Goal: Task Accomplishment & Management: Complete application form

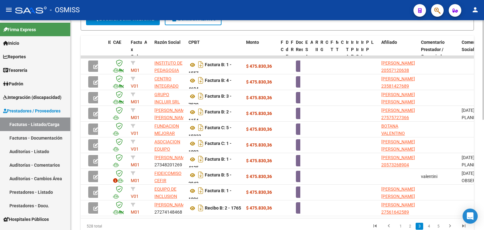
scroll to position [202, 0]
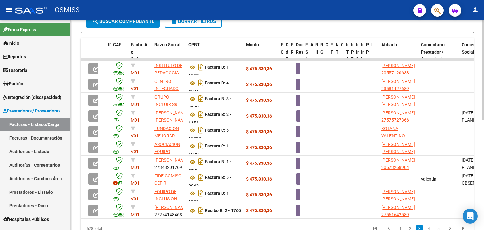
click at [484, 119] on div at bounding box center [484, 168] width 2 height 100
click at [139, 22] on span "search Buscar Comprobante" at bounding box center [123, 22] width 62 height 6
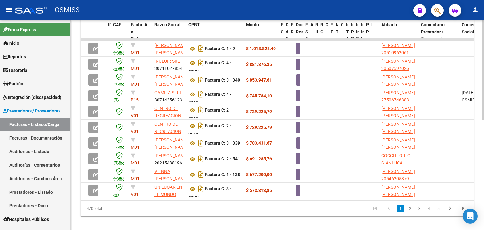
scroll to position [223, 0]
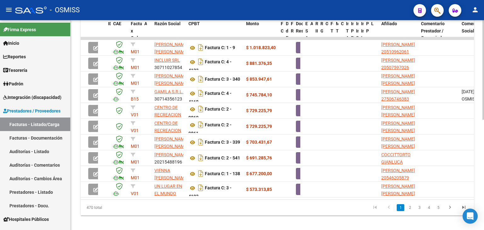
click at [484, 143] on div at bounding box center [484, 178] width 2 height 100
click at [420, 211] on link "3" at bounding box center [420, 207] width 8 height 7
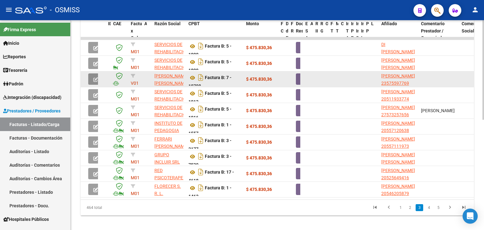
click at [91, 77] on button "button" at bounding box center [95, 78] width 15 height 11
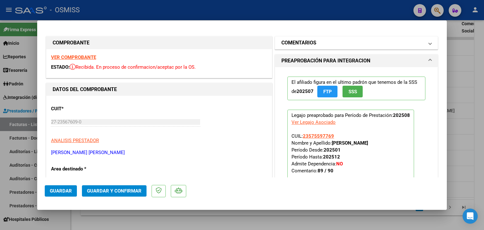
click at [331, 43] on mat-panel-title "COMENTARIOS" at bounding box center [353, 43] width 143 height 8
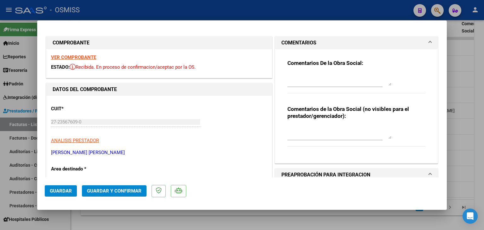
click at [326, 76] on textarea at bounding box center [340, 79] width 104 height 13
drag, startPoint x: 293, startPoint y: 76, endPoint x: 279, endPoint y: 77, distance: 13.7
click at [279, 77] on div "Comentarios De la Obra Social: 89 Comentarios de la Obra Social (no visibles pa…" at bounding box center [356, 106] width 163 height 114
type textarea "89"
click at [89, 57] on strong "VER COMPROBANTE" at bounding box center [73, 58] width 45 height 6
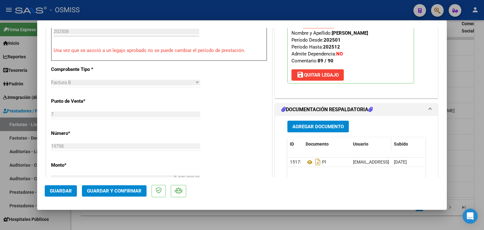
scroll to position [241, 0]
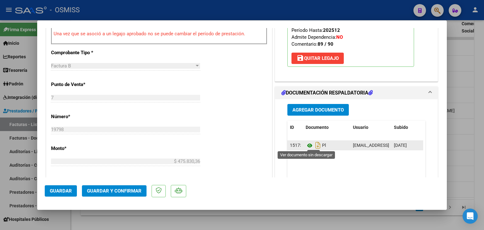
click at [310, 145] on icon at bounding box center [310, 146] width 8 height 8
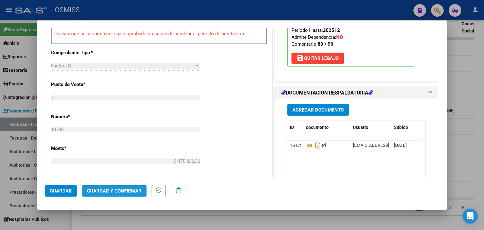
click at [119, 192] on span "Guardar y Confirmar" at bounding box center [114, 191] width 55 height 6
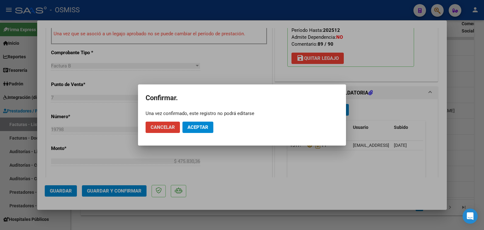
click at [203, 128] on span "Aceptar" at bounding box center [198, 128] width 21 height 6
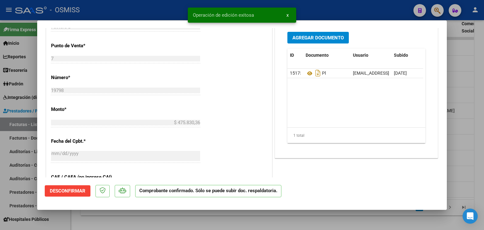
click at [175, 216] on div at bounding box center [242, 115] width 484 height 230
type input "$ 0,00"
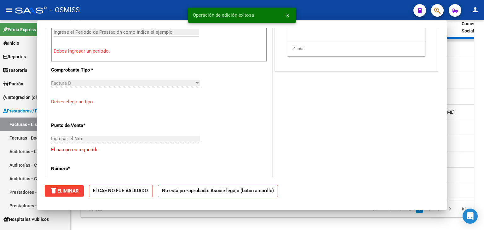
scroll to position [252, 0]
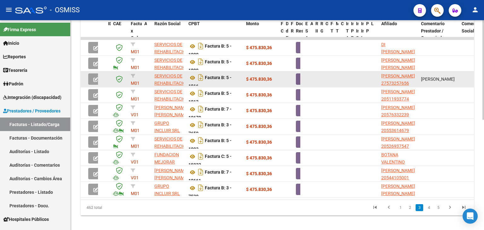
click at [97, 78] on icon "button" at bounding box center [95, 79] width 5 height 5
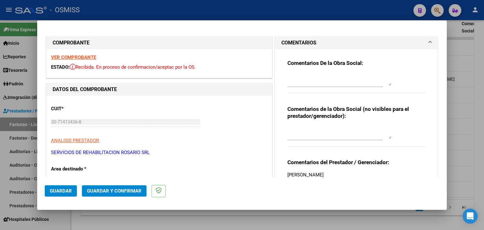
click at [92, 55] on strong "VER COMPROBANTE" at bounding box center [73, 58] width 45 height 6
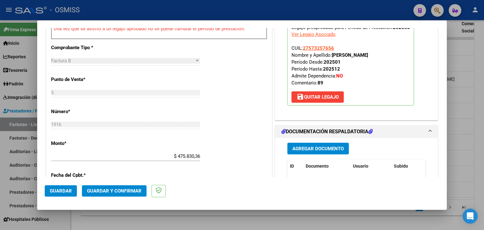
scroll to position [288, 0]
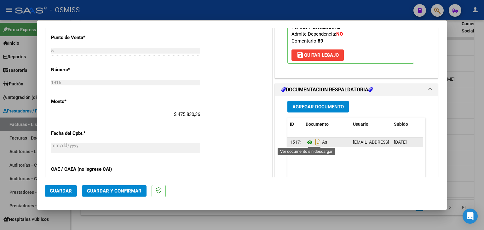
click at [308, 143] on icon at bounding box center [310, 143] width 8 height 8
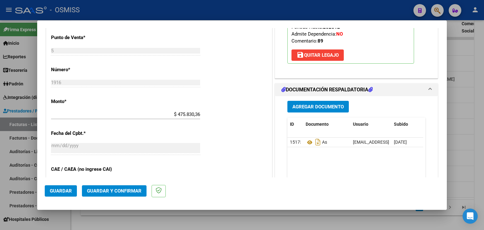
click at [132, 194] on button "Guardar y Confirmar" at bounding box center [114, 190] width 65 height 11
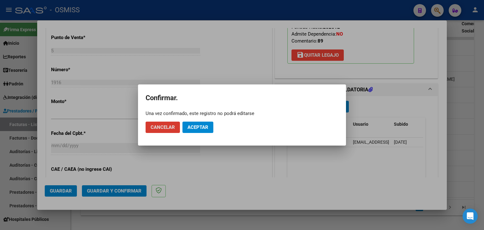
click at [201, 129] on span "Aceptar" at bounding box center [198, 128] width 21 height 6
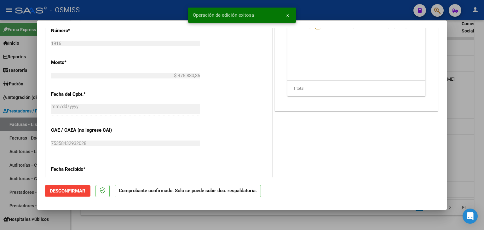
click at [206, 217] on div at bounding box center [242, 115] width 484 height 230
type input "$ 0,00"
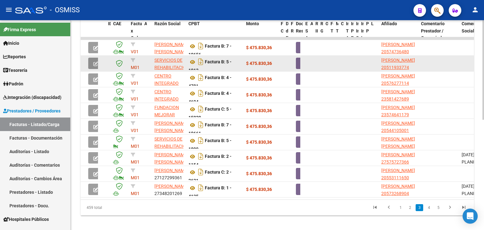
click at [91, 62] on button "button" at bounding box center [95, 63] width 15 height 11
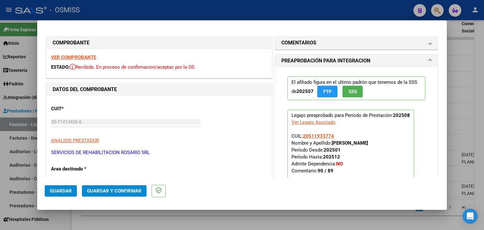
click at [93, 57] on strong "VER COMPROBANTE" at bounding box center [73, 58] width 45 height 6
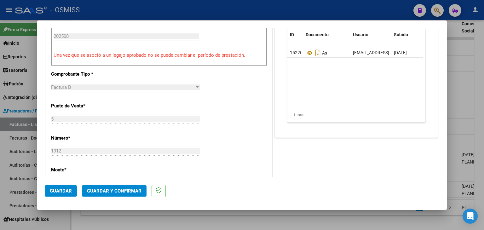
scroll to position [212, 0]
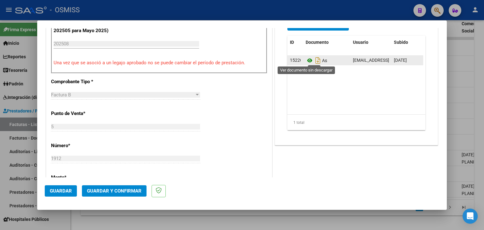
click at [307, 59] on icon at bounding box center [310, 61] width 8 height 8
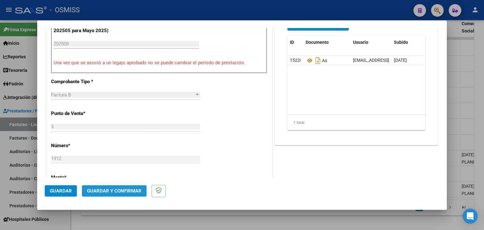
click at [103, 193] on span "Guardar y Confirmar" at bounding box center [114, 191] width 55 height 6
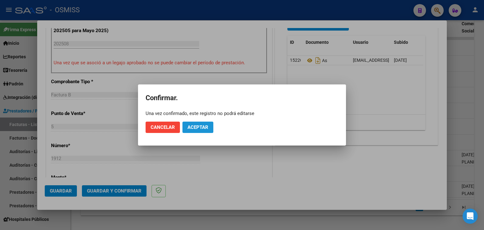
click at [202, 126] on span "Aceptar" at bounding box center [198, 128] width 21 height 6
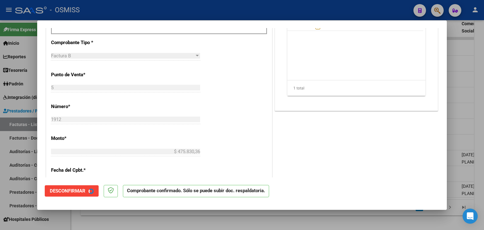
click at [188, 219] on div at bounding box center [242, 115] width 484 height 230
type input "$ 0,00"
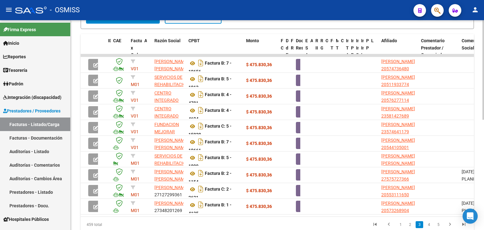
scroll to position [205, 0]
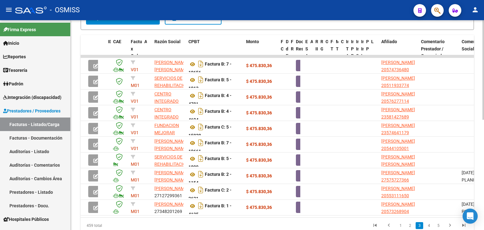
click at [484, 174] on div at bounding box center [484, 169] width 2 height 100
click at [149, 20] on button "search Buscar Comprobante" at bounding box center [123, 18] width 74 height 13
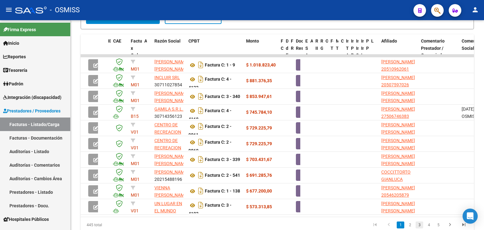
click at [419, 229] on link "3" at bounding box center [420, 225] width 8 height 7
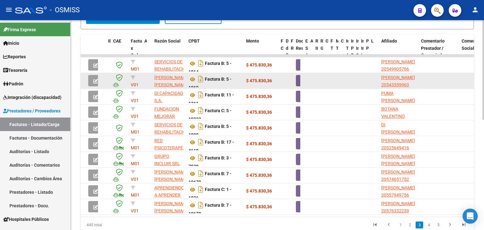
click at [95, 79] on icon "button" at bounding box center [95, 81] width 5 height 5
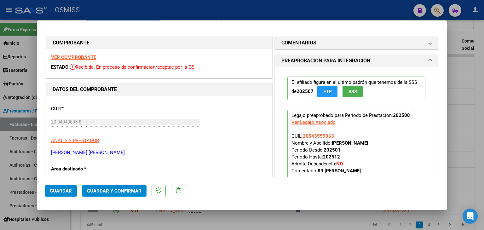
click at [80, 58] on strong "VER COMPROBANTE" at bounding box center [73, 58] width 45 height 6
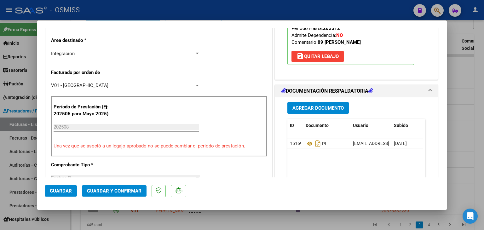
scroll to position [136, 0]
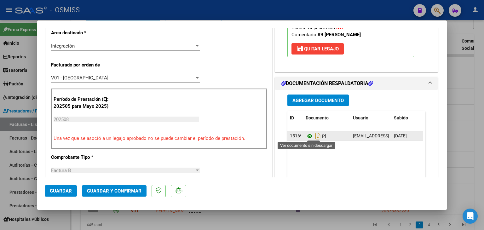
click at [308, 136] on icon at bounding box center [310, 136] width 8 height 8
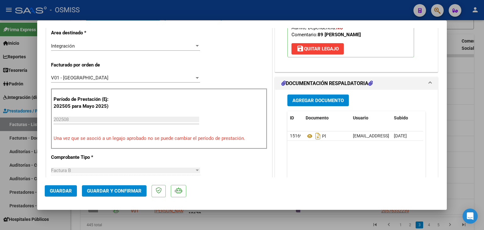
click at [116, 190] on span "Guardar y Confirmar" at bounding box center [114, 191] width 55 height 6
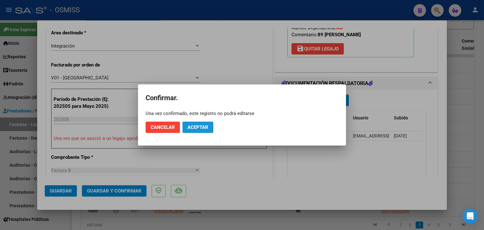
click at [196, 126] on span "Aceptar" at bounding box center [198, 128] width 21 height 6
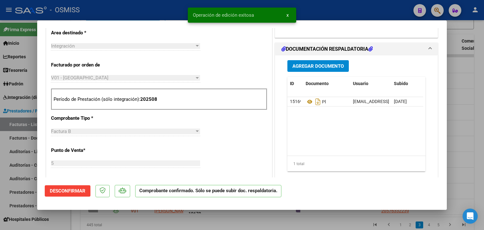
click at [324, 223] on div at bounding box center [242, 115] width 484 height 230
type input "$ 0,00"
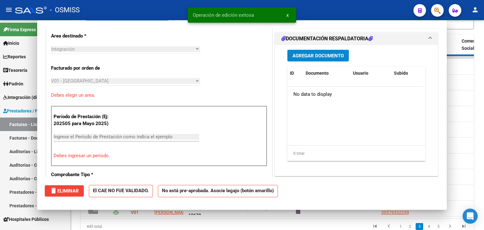
scroll to position [148, 0]
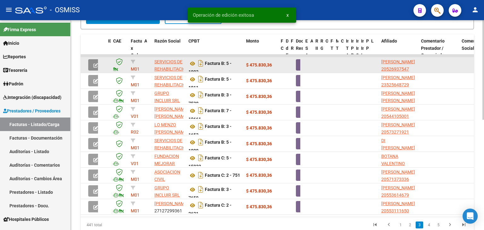
click at [93, 65] on icon "button" at bounding box center [95, 65] width 5 height 5
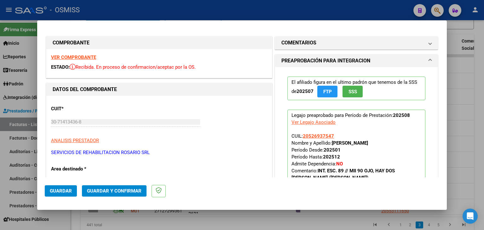
click at [89, 57] on strong "VER COMPROBANTE" at bounding box center [73, 58] width 45 height 6
click at [314, 44] on mat-panel-title "COMENTARIOS" at bounding box center [353, 43] width 143 height 8
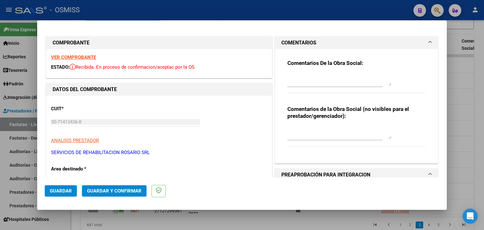
drag, startPoint x: 313, startPoint y: 73, endPoint x: 309, endPoint y: 75, distance: 4.0
paste textarea "89"
type textarea "89"
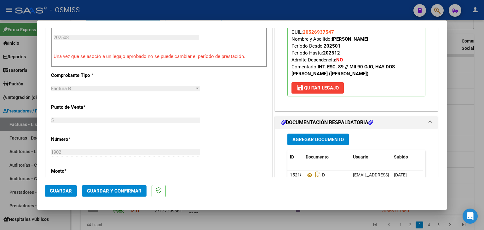
scroll to position [217, 0]
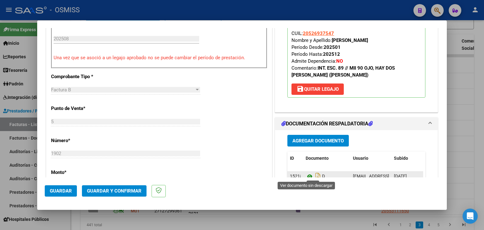
click at [306, 176] on icon at bounding box center [310, 177] width 8 height 8
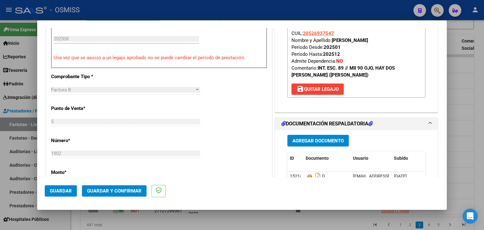
click at [107, 191] on span "Guardar y Confirmar" at bounding box center [114, 191] width 55 height 6
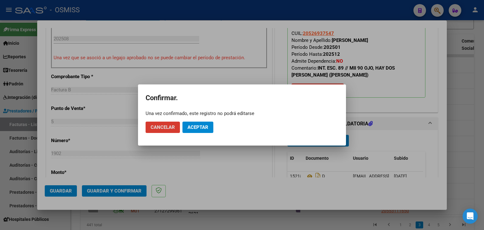
click at [202, 125] on span "Aceptar" at bounding box center [198, 128] width 21 height 6
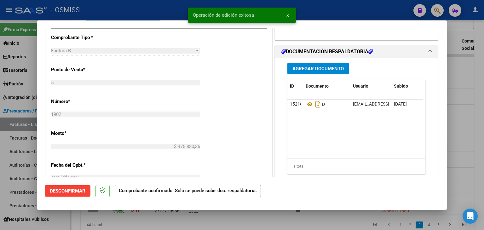
click at [207, 227] on div at bounding box center [242, 115] width 484 height 230
type input "$ 0,00"
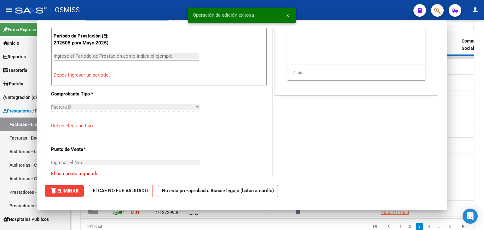
scroll to position [228, 0]
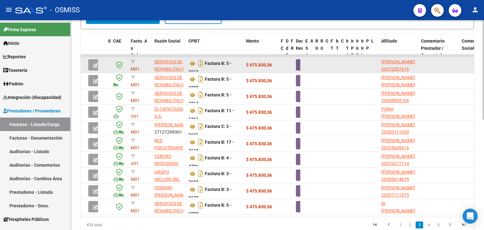
click at [91, 61] on button "button" at bounding box center [95, 64] width 15 height 11
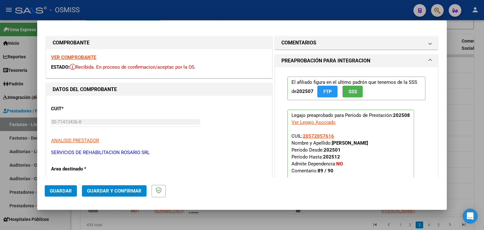
click at [329, 48] on mat-expansion-panel-header "COMENTARIOS" at bounding box center [356, 43] width 163 height 13
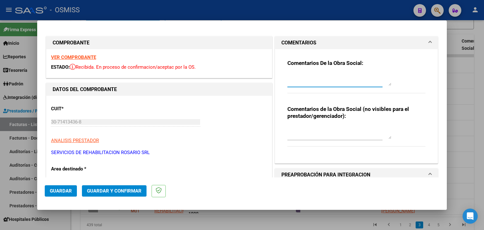
paste textarea "89"
type textarea "89"
click at [89, 56] on strong "VER COMPROBANTE" at bounding box center [73, 58] width 45 height 6
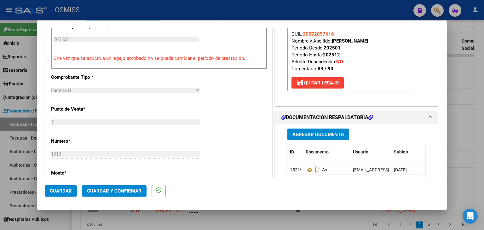
scroll to position [217, 0]
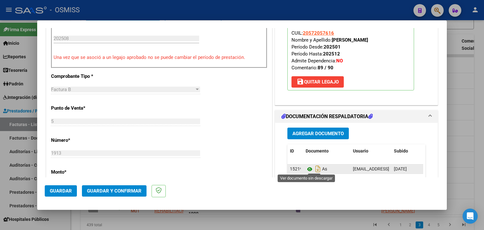
click at [306, 167] on icon at bounding box center [310, 170] width 8 height 8
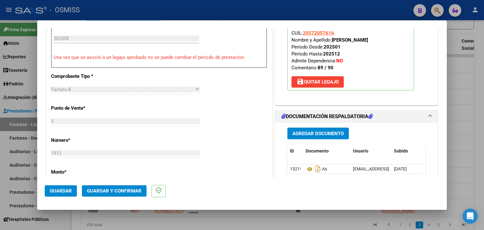
click at [114, 192] on span "Guardar y Confirmar" at bounding box center [114, 191] width 55 height 6
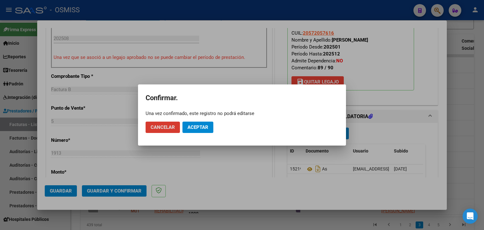
click at [194, 127] on span "Aceptar" at bounding box center [198, 128] width 21 height 6
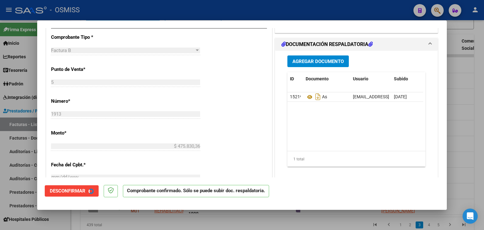
click at [171, 224] on div at bounding box center [242, 115] width 484 height 230
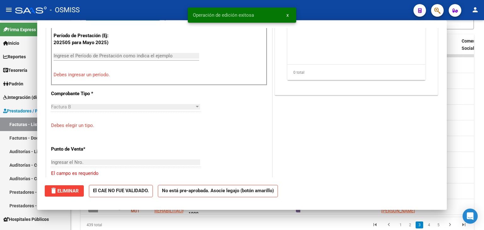
scroll to position [0, 0]
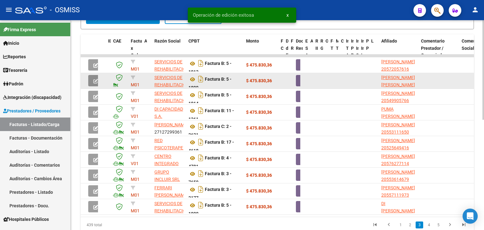
click at [95, 79] on icon "button" at bounding box center [95, 81] width 5 height 5
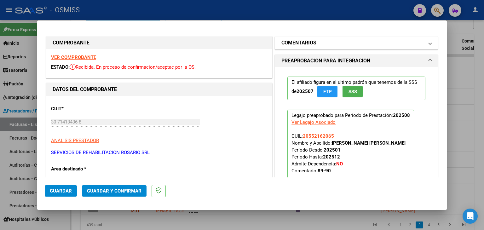
click at [290, 48] on mat-expansion-panel-header "COMENTARIOS" at bounding box center [356, 43] width 163 height 13
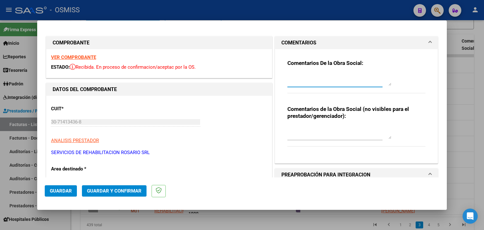
paste textarea "89"
type textarea "89"
click at [79, 56] on strong "VER COMPROBANTE" at bounding box center [73, 58] width 45 height 6
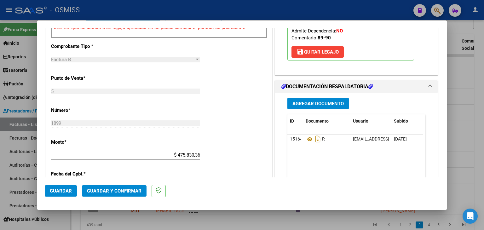
scroll to position [250, 0]
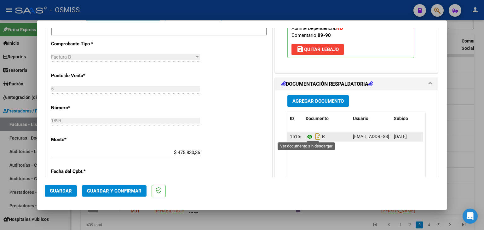
click at [309, 136] on icon at bounding box center [310, 137] width 8 height 8
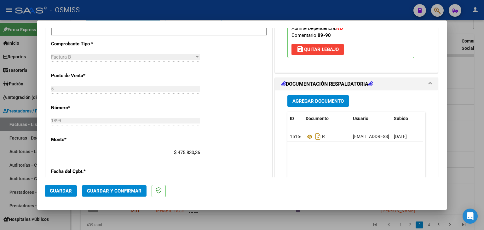
click at [117, 195] on button "Guardar y Confirmar" at bounding box center [114, 190] width 65 height 11
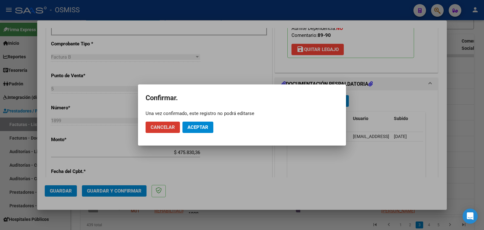
click at [198, 134] on mat-dialog-actions "Cancelar Aceptar" at bounding box center [242, 127] width 193 height 21
click at [203, 130] on span "Aceptar" at bounding box center [198, 128] width 21 height 6
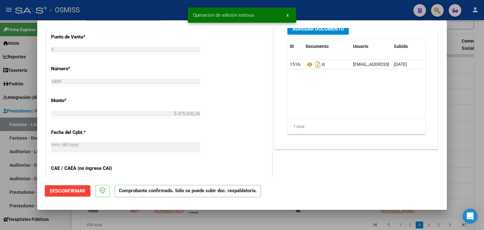
click at [213, 223] on div at bounding box center [242, 115] width 484 height 230
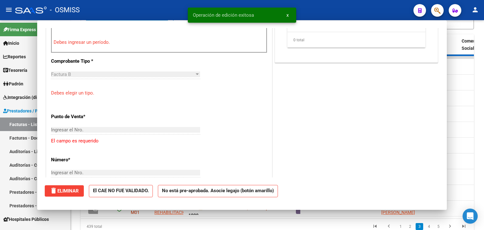
scroll to position [0, 0]
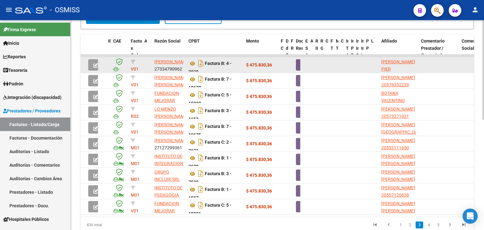
click at [94, 63] on icon "button" at bounding box center [95, 65] width 5 height 5
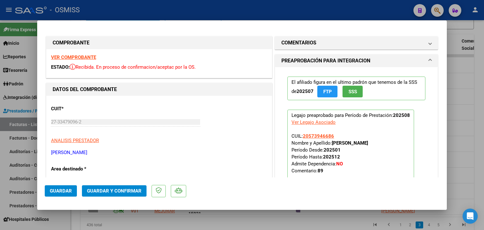
click at [90, 57] on strong "VER COMPROBANTE" at bounding box center [73, 58] width 45 height 6
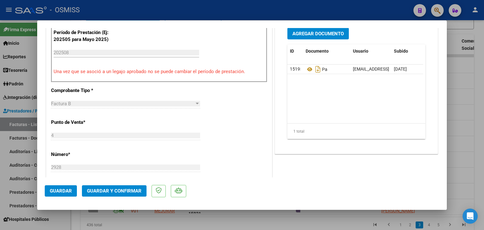
scroll to position [206, 0]
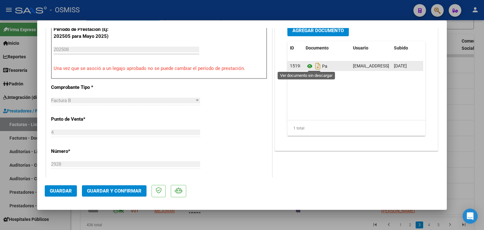
click at [306, 66] on icon at bounding box center [310, 66] width 8 height 8
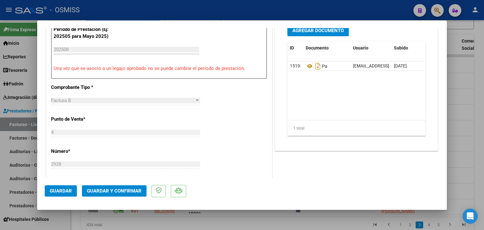
click at [116, 191] on span "Guardar y Confirmar" at bounding box center [114, 191] width 55 height 6
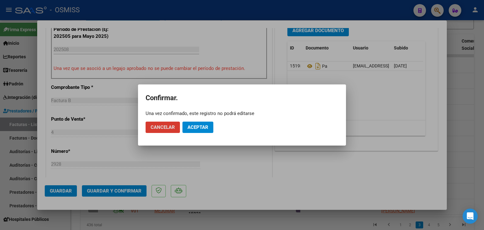
click at [202, 125] on span "Aceptar" at bounding box center [198, 128] width 21 height 6
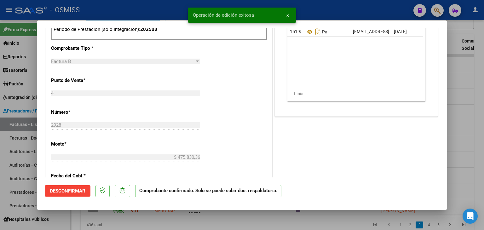
click at [171, 222] on div at bounding box center [242, 115] width 484 height 230
type input "$ 0,00"
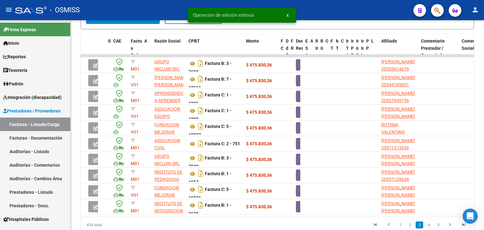
scroll to position [209, 0]
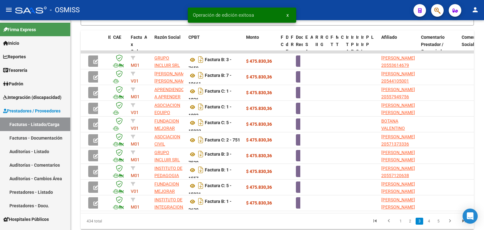
click at [484, 212] on div at bounding box center [484, 171] width 2 height 100
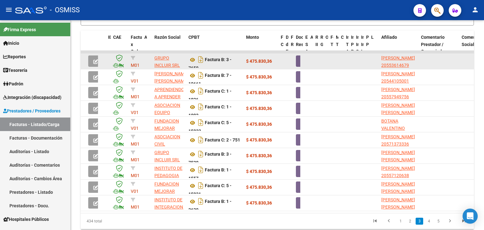
click at [95, 58] on span "button" at bounding box center [95, 61] width 5 height 6
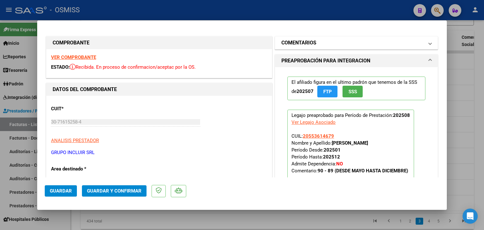
click at [308, 44] on h1 "COMENTARIOS" at bounding box center [299, 43] width 35 height 8
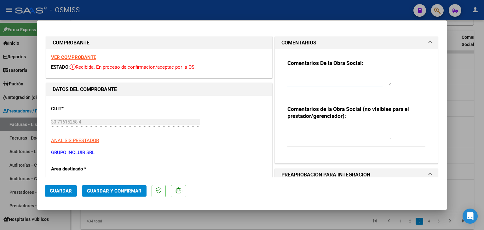
paste textarea "89"
type textarea "89"
click at [83, 56] on strong "VER COMPROBANTE" at bounding box center [73, 58] width 45 height 6
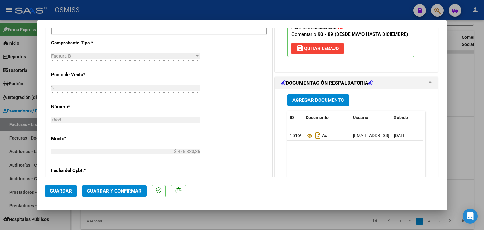
scroll to position [253, 0]
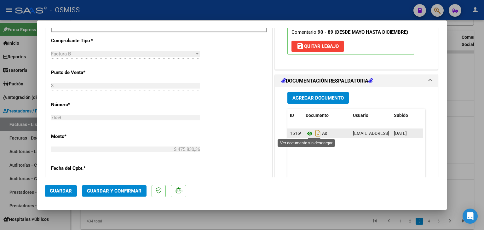
click at [306, 134] on icon at bounding box center [310, 134] width 8 height 8
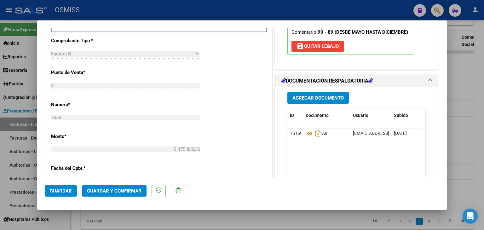
scroll to position [212, 0]
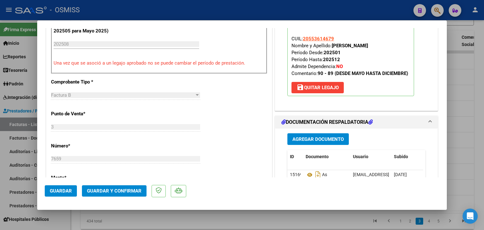
click at [440, 91] on mat-dialog-content "COMPROBANTE VER COMPROBANTE ESTADO: Recibida. En proceso de confirmacion/acepta…" at bounding box center [242, 103] width 410 height 150
drag, startPoint x: 440, startPoint y: 90, endPoint x: 439, endPoint y: 78, distance: 11.4
click at [439, 80] on mat-dialog-content "COMPROBANTE VER COMPROBANTE ESTADO: Recibida. En proceso de confirmacion/acepta…" at bounding box center [242, 103] width 410 height 150
drag, startPoint x: 438, startPoint y: 76, endPoint x: 439, endPoint y: 55, distance: 21.1
click at [439, 56] on mat-dialog-content "COMPROBANTE VER COMPROBANTE ESTADO: Recibida. En proceso de confirmacion/acepta…" at bounding box center [242, 103] width 410 height 150
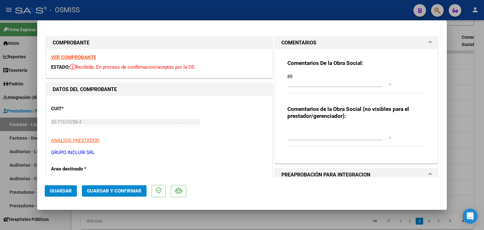
scroll to position [58, 0]
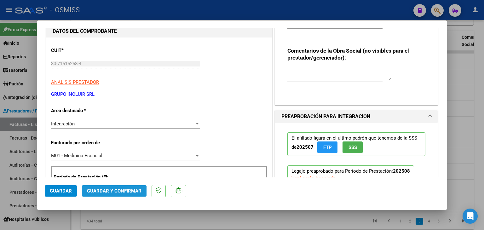
click at [99, 194] on span "Guardar y Confirmar" at bounding box center [114, 191] width 55 height 6
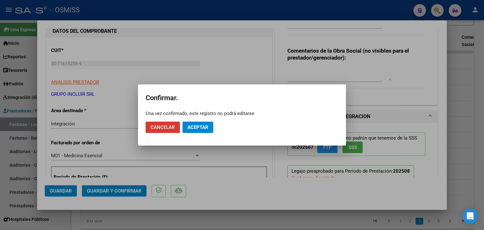
click at [210, 124] on button "Aceptar" at bounding box center [198, 127] width 31 height 11
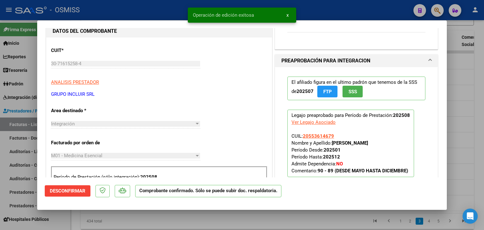
drag, startPoint x: 204, startPoint y: 223, endPoint x: 173, endPoint y: 113, distance: 114.4
click at [205, 223] on div at bounding box center [242, 115] width 484 height 230
type input "$ 0,00"
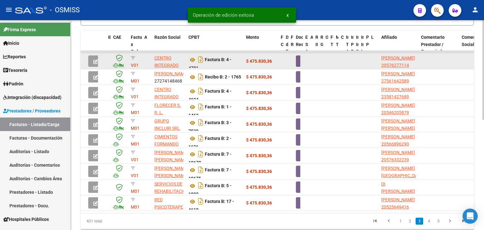
click at [97, 58] on span "button" at bounding box center [95, 61] width 5 height 6
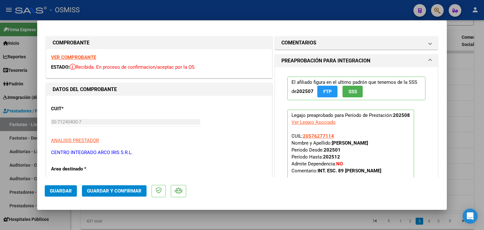
click at [82, 58] on strong "VER COMPROBANTE" at bounding box center [73, 58] width 45 height 6
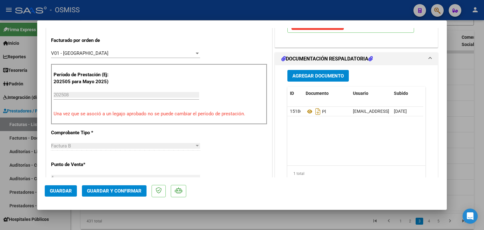
scroll to position [164, 0]
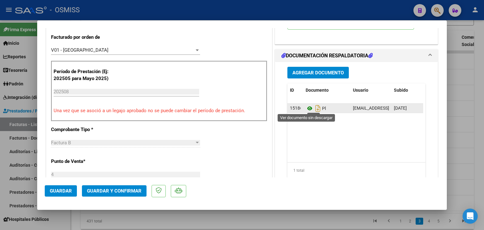
click at [306, 108] on icon at bounding box center [310, 109] width 8 height 8
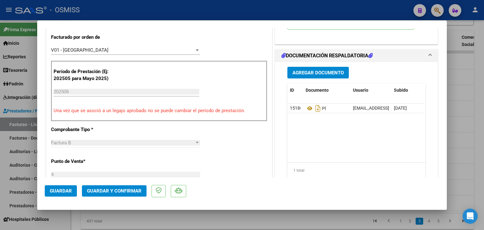
click at [112, 191] on span "Guardar y Confirmar" at bounding box center [114, 191] width 55 height 6
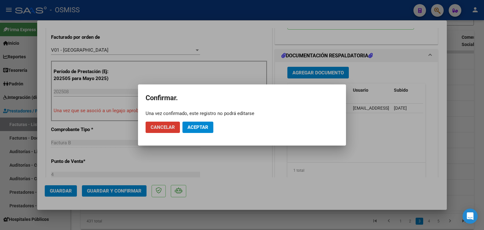
click at [200, 123] on button "Aceptar" at bounding box center [198, 127] width 31 height 11
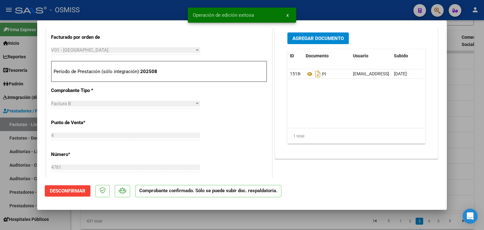
click at [201, 222] on div at bounding box center [242, 115] width 484 height 230
type input "$ 0,00"
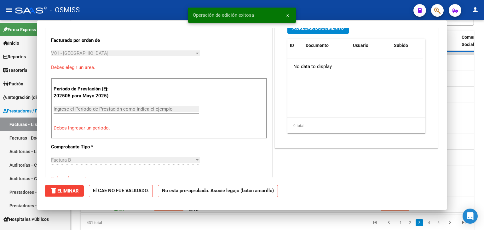
scroll to position [175, 0]
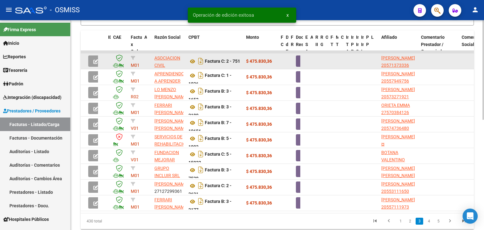
click at [93, 62] on icon "button" at bounding box center [95, 61] width 5 height 5
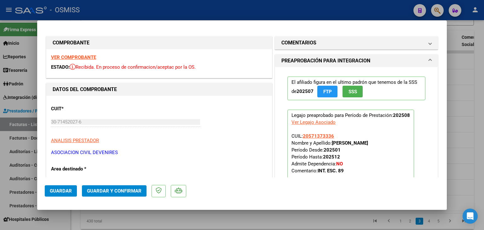
click at [85, 55] on strong "VER COMPROBANTE" at bounding box center [73, 58] width 45 height 6
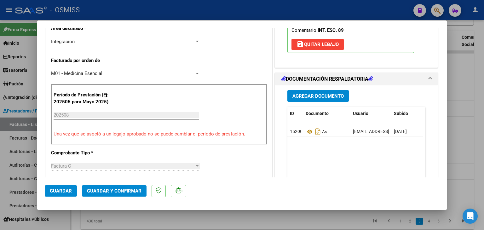
scroll to position [182, 0]
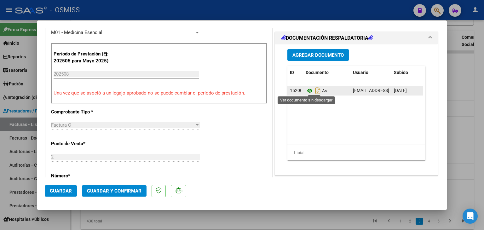
click at [307, 92] on icon at bounding box center [310, 91] width 8 height 8
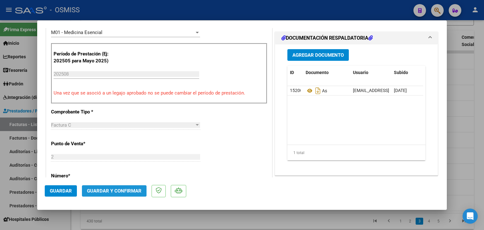
click at [124, 194] on button "Guardar y Confirmar" at bounding box center [114, 190] width 65 height 11
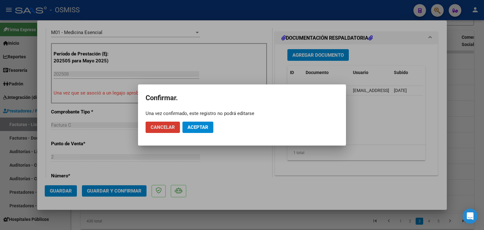
click at [210, 128] on button "Aceptar" at bounding box center [198, 127] width 31 height 11
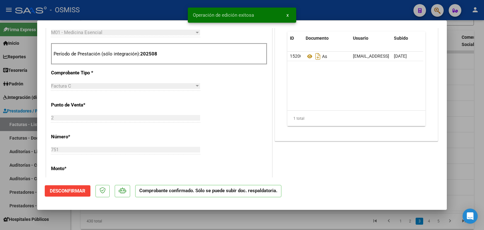
click at [237, 220] on div at bounding box center [242, 115] width 484 height 230
type input "$ 0,00"
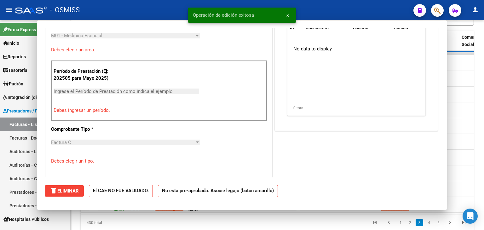
scroll to position [193, 0]
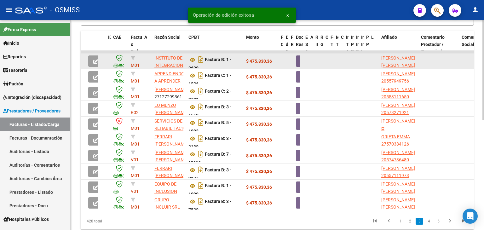
click at [93, 59] on button "button" at bounding box center [95, 61] width 15 height 11
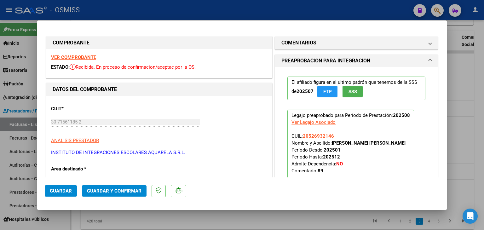
click at [95, 56] on strong "VER COMPROBANTE" at bounding box center [73, 58] width 45 height 6
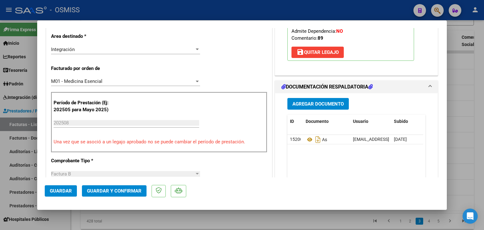
scroll to position [154, 0]
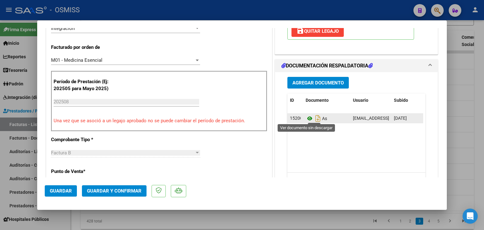
click at [306, 117] on icon at bounding box center [310, 119] width 8 height 8
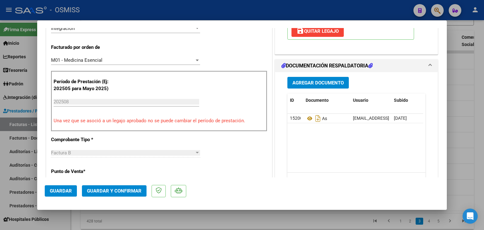
click at [121, 190] on span "Guardar y Confirmar" at bounding box center [114, 191] width 55 height 6
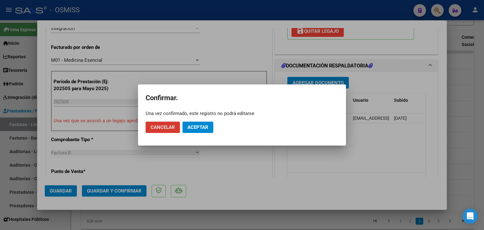
click at [205, 128] on span "Aceptar" at bounding box center [198, 128] width 21 height 6
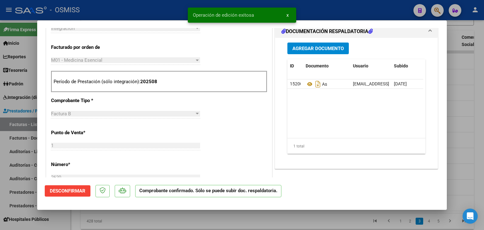
click at [162, 219] on div at bounding box center [242, 115] width 484 height 230
type input "$ 0,00"
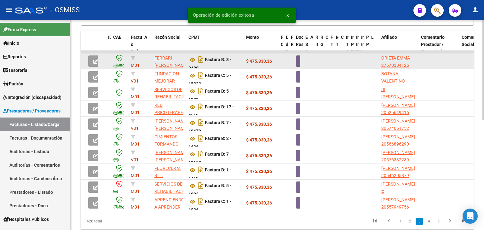
click at [94, 60] on icon "button" at bounding box center [95, 61] width 5 height 5
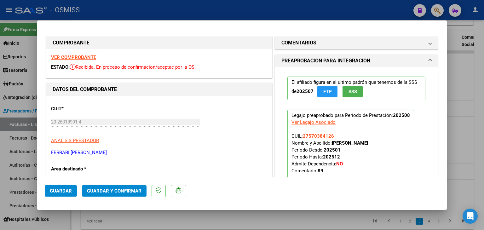
click at [80, 58] on strong "VER COMPROBANTE" at bounding box center [73, 58] width 45 height 6
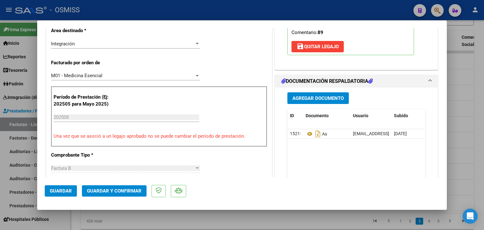
scroll to position [148, 0]
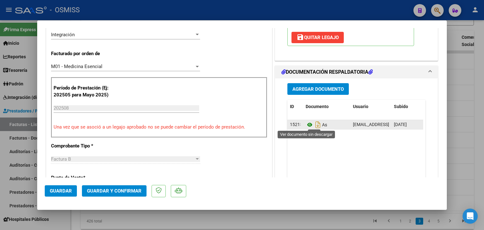
click at [306, 126] on icon at bounding box center [310, 125] width 8 height 8
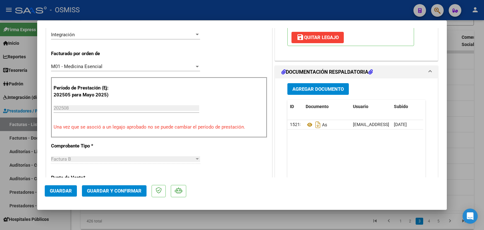
click at [125, 192] on span "Guardar y Confirmar" at bounding box center [114, 191] width 55 height 6
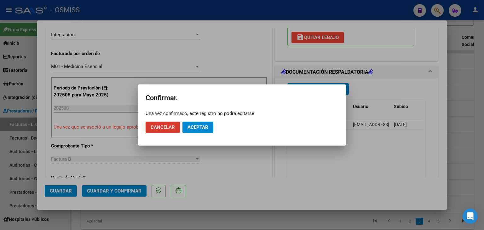
click at [202, 131] on button "Aceptar" at bounding box center [198, 127] width 31 height 11
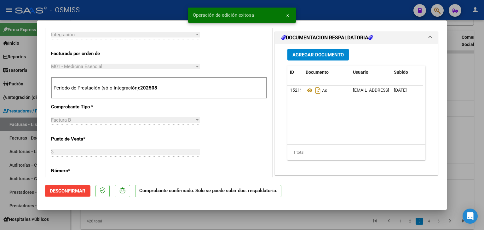
click at [196, 218] on div at bounding box center [242, 115] width 484 height 230
type input "$ 0,00"
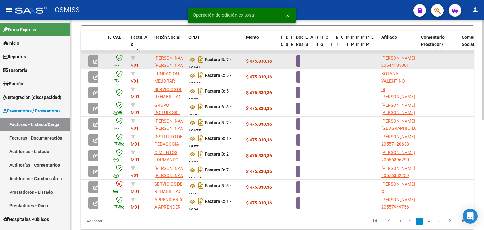
click at [95, 59] on icon "button" at bounding box center [95, 61] width 5 height 5
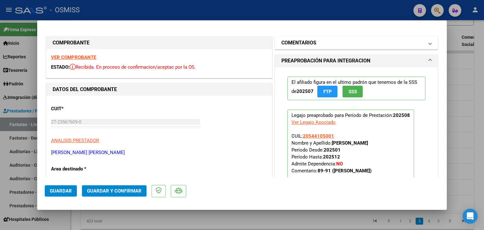
click at [352, 44] on mat-panel-title "COMENTARIOS" at bounding box center [353, 43] width 143 height 8
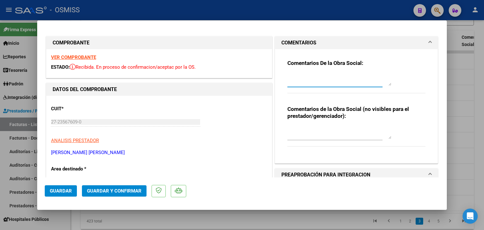
paste textarea "89"
type textarea "89"
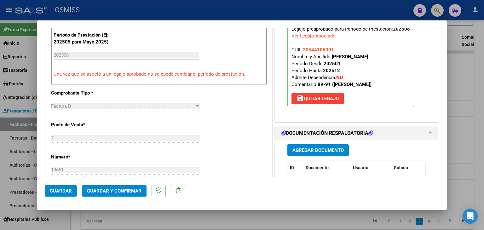
scroll to position [226, 0]
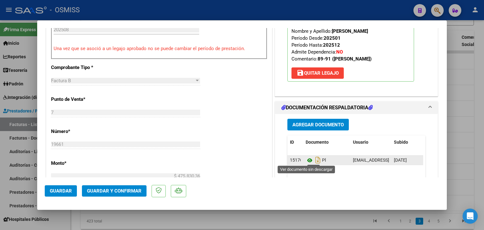
click at [306, 158] on icon at bounding box center [310, 161] width 8 height 8
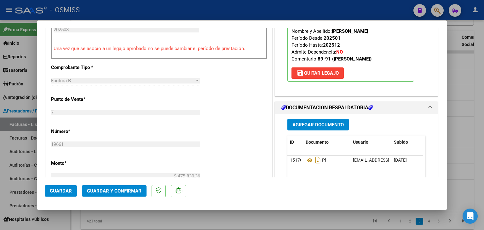
click at [113, 191] on span "Guardar y Confirmar" at bounding box center [114, 191] width 55 height 6
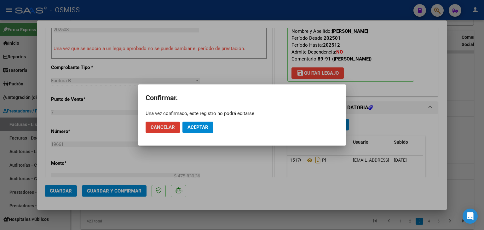
click at [207, 127] on span "Aceptar" at bounding box center [198, 128] width 21 height 6
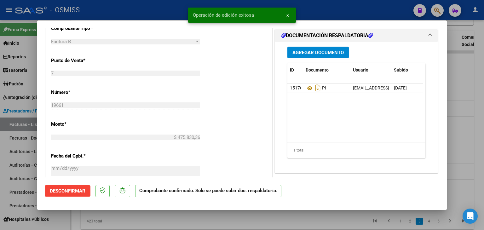
click at [226, 224] on div at bounding box center [242, 115] width 484 height 230
type input "$ 0,00"
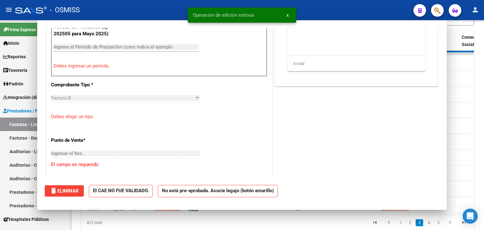
scroll to position [237, 0]
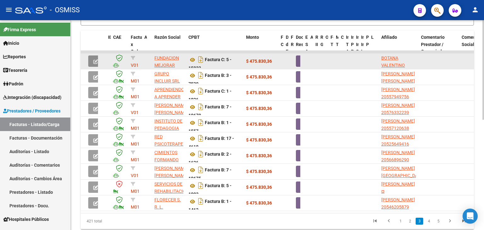
click at [92, 59] on button "button" at bounding box center [95, 61] width 15 height 11
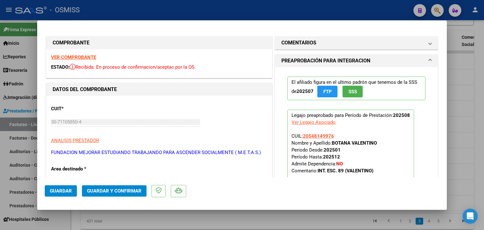
click at [86, 57] on strong "VER COMPROBANTE" at bounding box center [73, 58] width 45 height 6
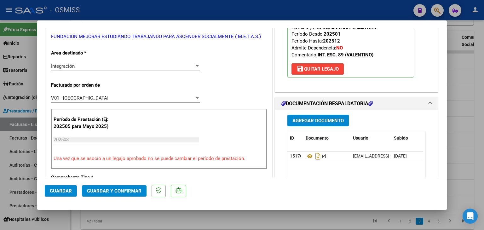
scroll to position [129, 0]
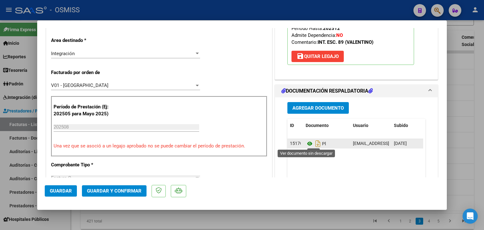
click at [308, 144] on icon at bounding box center [310, 144] width 8 height 8
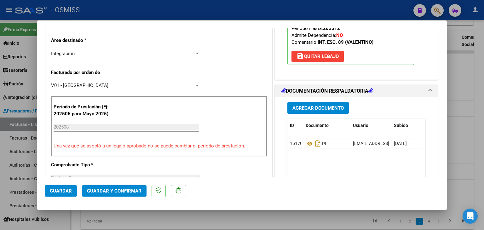
click at [132, 195] on button "Guardar y Confirmar" at bounding box center [114, 190] width 65 height 11
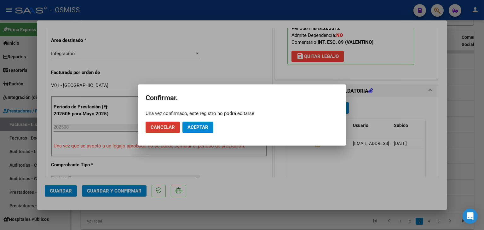
click at [212, 125] on button "Aceptar" at bounding box center [198, 127] width 31 height 11
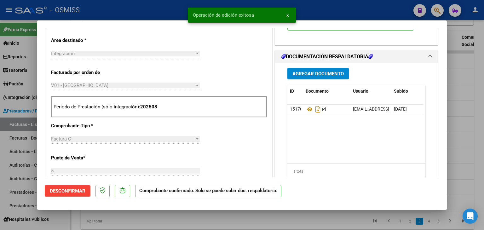
click at [221, 225] on div at bounding box center [242, 115] width 484 height 230
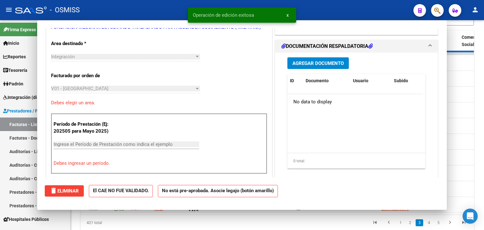
scroll to position [0, 0]
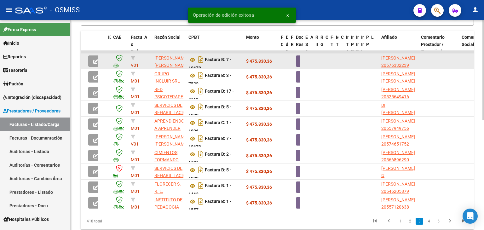
click at [92, 61] on button "button" at bounding box center [95, 61] width 15 height 11
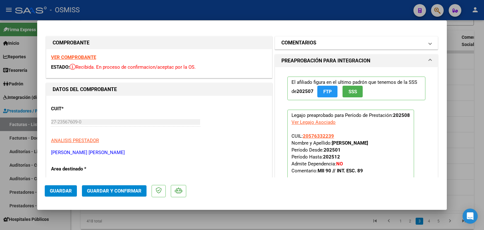
click at [337, 43] on mat-panel-title "COMENTARIOS" at bounding box center [353, 43] width 143 height 8
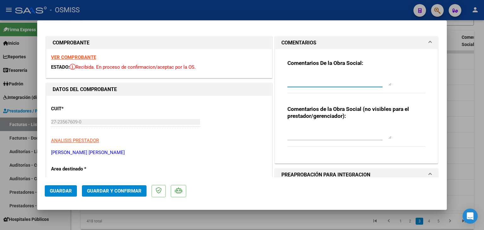
paste textarea "89"
type textarea "89"
click at [83, 56] on strong "VER COMPROBANTE" at bounding box center [73, 58] width 45 height 6
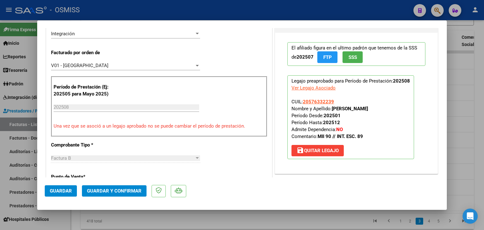
scroll to position [151, 0]
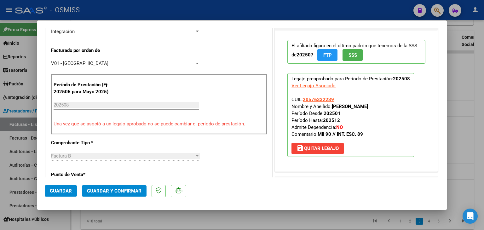
click at [453, 89] on div at bounding box center [242, 115] width 484 height 230
click at [453, 89] on datatable-body-cell at bounding box center [439, 92] width 41 height 15
type input "$ 0,00"
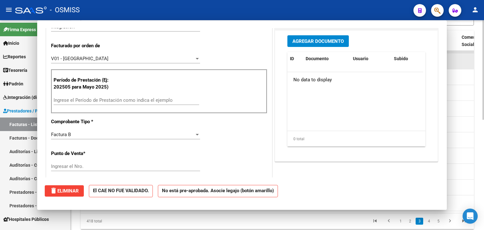
scroll to position [146, 0]
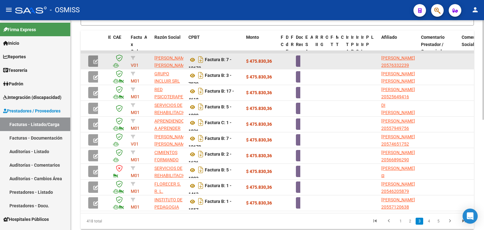
click at [93, 56] on button "button" at bounding box center [95, 61] width 15 height 11
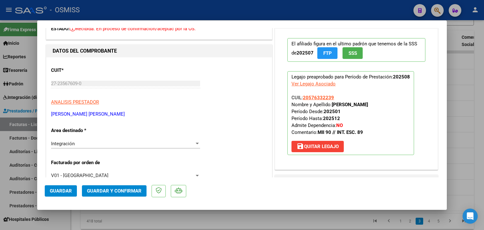
scroll to position [0, 0]
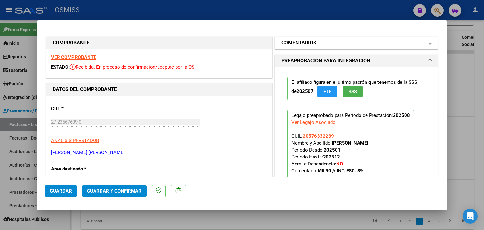
click at [348, 44] on mat-panel-title "COMENTARIOS" at bounding box center [353, 43] width 143 height 8
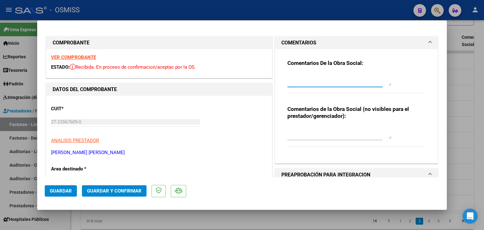
paste textarea "89"
type textarea "89"
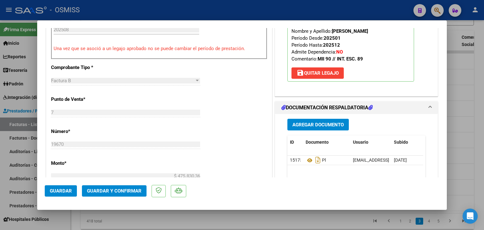
scroll to position [244, 0]
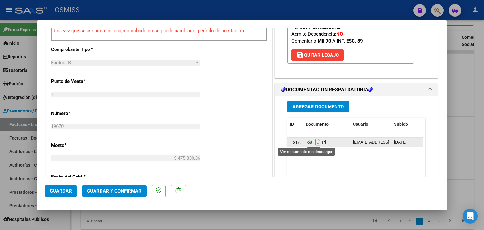
click at [307, 141] on icon at bounding box center [310, 143] width 8 height 8
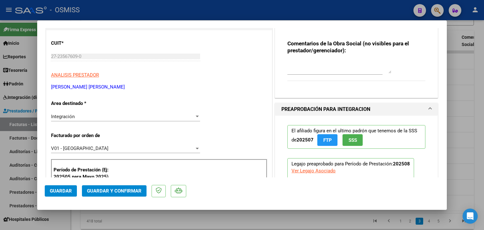
scroll to position [163, 0]
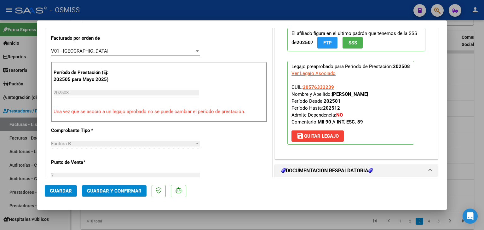
click at [103, 190] on span "Guardar y Confirmar" at bounding box center [114, 191] width 55 height 6
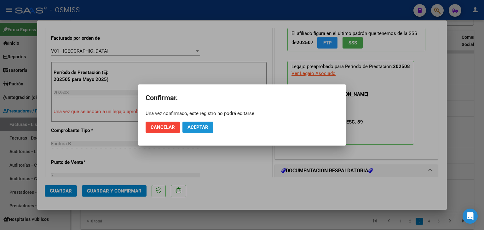
click at [202, 128] on span "Aceptar" at bounding box center [198, 128] width 21 height 6
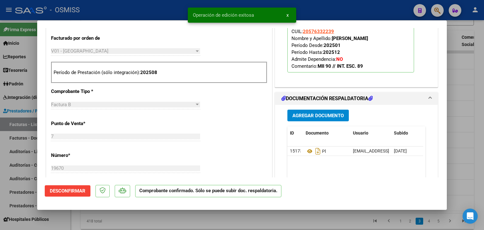
click at [154, 220] on div at bounding box center [242, 115] width 484 height 230
type input "$ 0,00"
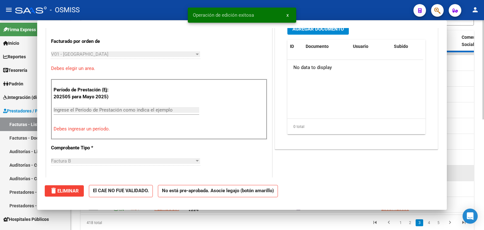
scroll to position [174, 0]
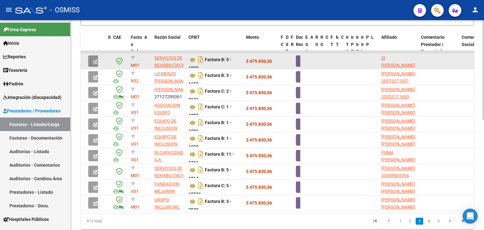
click at [94, 61] on icon "button" at bounding box center [95, 61] width 5 height 5
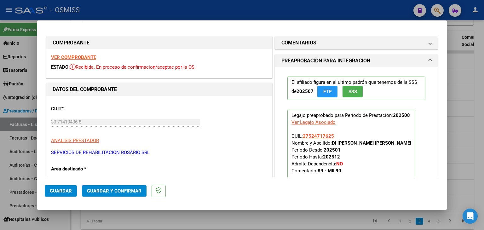
click at [75, 55] on strong "VER COMPROBANTE" at bounding box center [73, 58] width 45 height 6
drag, startPoint x: 321, startPoint y: 170, endPoint x: 314, endPoint y: 171, distance: 6.3
click at [314, 171] on span "Comentario: 89 - MII 90" at bounding box center [317, 171] width 50 height 6
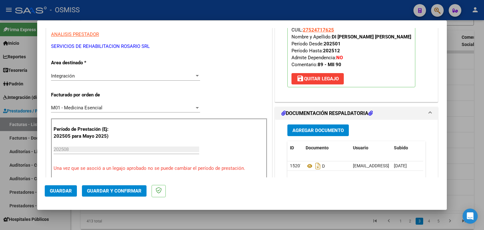
scroll to position [110, 0]
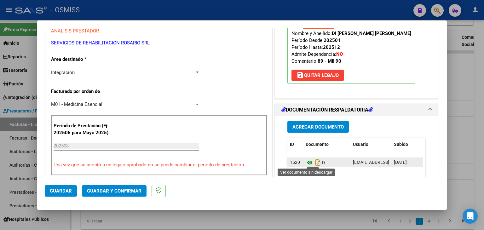
click at [306, 161] on icon at bounding box center [310, 163] width 8 height 8
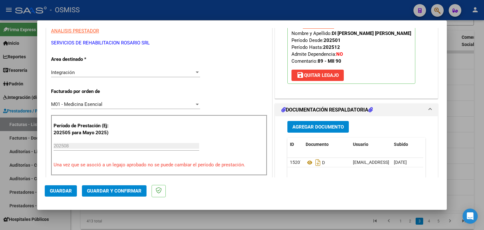
scroll to position [0, 0]
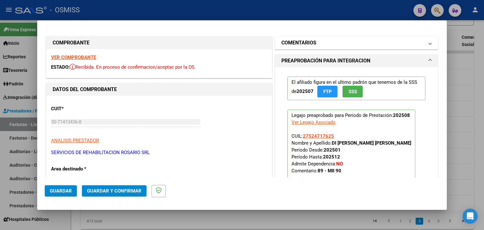
click at [313, 43] on h1 "COMENTARIOS" at bounding box center [299, 43] width 35 height 8
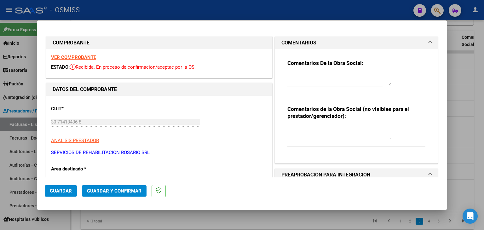
drag, startPoint x: 303, startPoint y: 73, endPoint x: 294, endPoint y: 80, distance: 11.7
paste textarea "89"
type textarea "89"
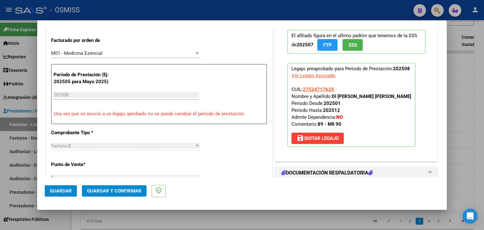
scroll to position [168, 0]
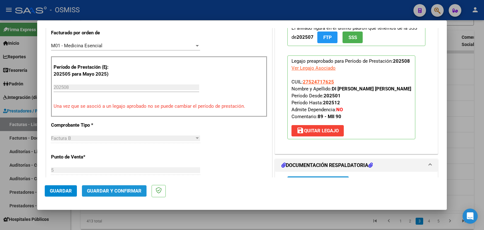
click at [110, 187] on button "Guardar y Confirmar" at bounding box center [114, 190] width 65 height 11
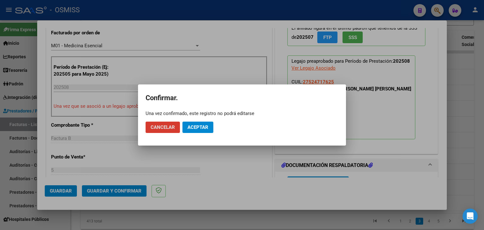
click at [200, 131] on button "Aceptar" at bounding box center [198, 127] width 31 height 11
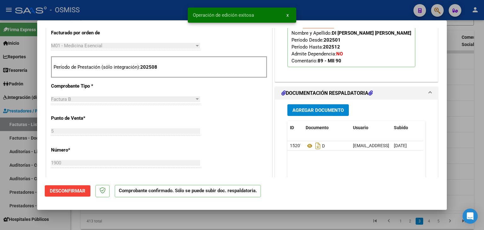
click at [161, 225] on div at bounding box center [242, 115] width 484 height 230
type input "$ 0,00"
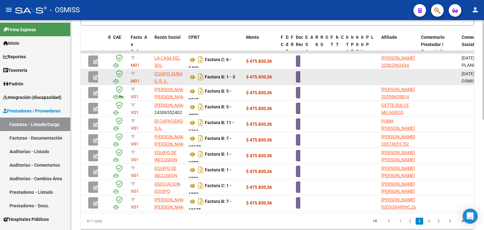
click at [89, 75] on button "button" at bounding box center [95, 76] width 15 height 11
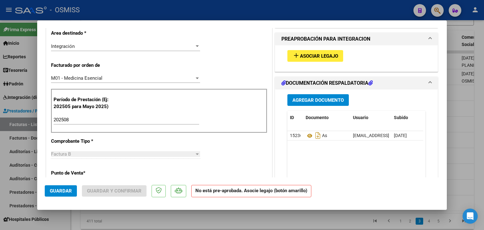
scroll to position [137, 0]
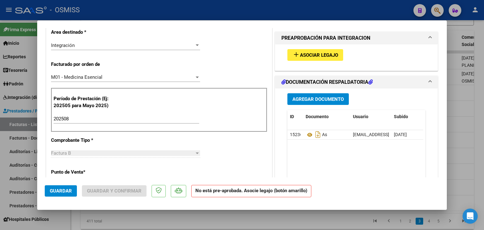
click at [458, 83] on div at bounding box center [242, 115] width 484 height 230
type input "$ 0,00"
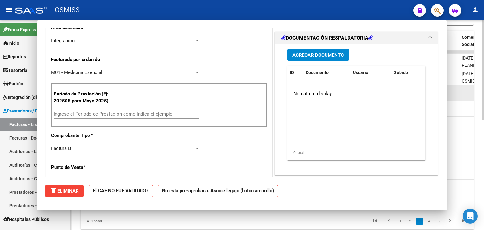
scroll to position [0, 0]
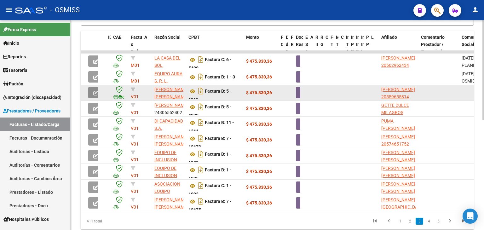
click at [96, 93] on icon "button" at bounding box center [95, 93] width 5 height 5
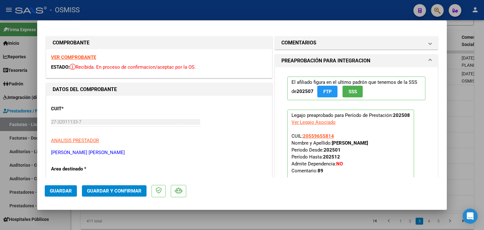
click at [89, 57] on strong "VER COMPROBANTE" at bounding box center [73, 58] width 45 height 6
click at [92, 58] on strong "VER COMPROBANTE" at bounding box center [73, 58] width 45 height 6
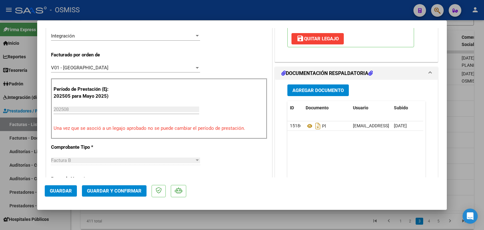
scroll to position [148, 0]
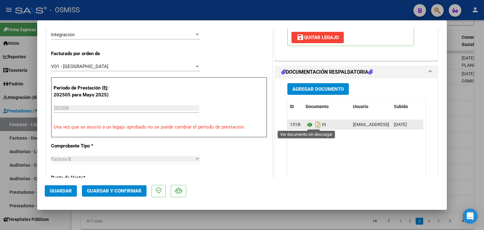
click at [307, 125] on icon at bounding box center [310, 125] width 8 height 8
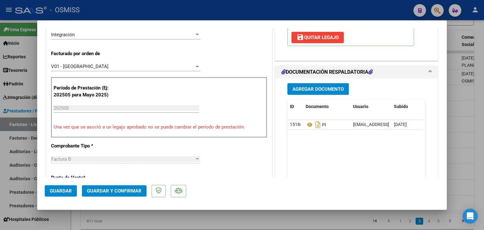
click at [109, 191] on span "Guardar y Confirmar" at bounding box center [114, 191] width 55 height 6
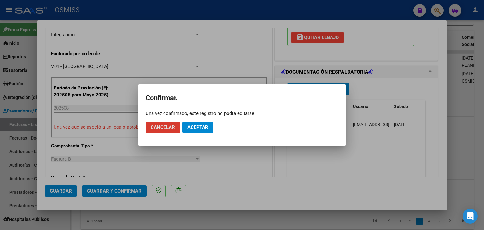
click at [199, 126] on span "Aceptar" at bounding box center [198, 128] width 21 height 6
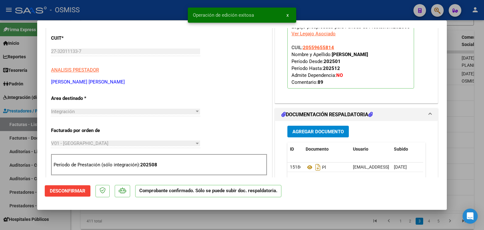
scroll to position [69, 0]
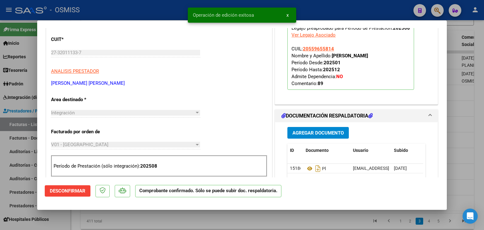
click at [214, 221] on div at bounding box center [242, 115] width 484 height 230
type input "$ 0,00"
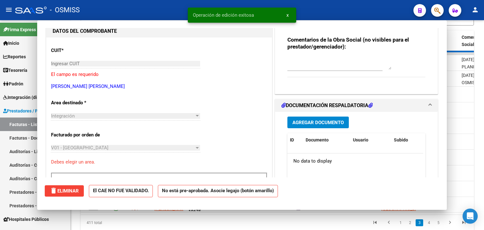
scroll to position [81, 0]
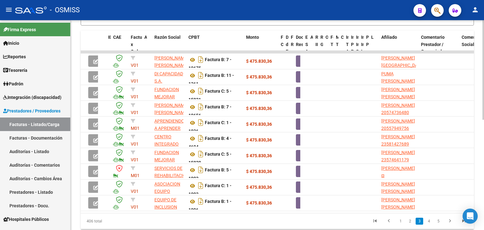
click at [482, 82] on div "Video tutorial PRESTADORES -> Listado de CPBTs Emitidos por Prestadores / Prove…" at bounding box center [278, 30] width 414 height 439
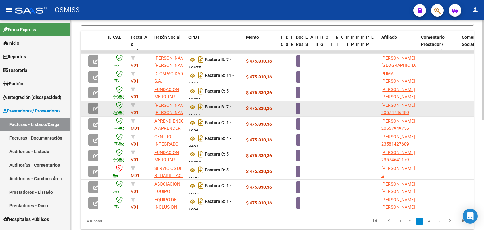
click at [94, 107] on icon "button" at bounding box center [95, 109] width 5 height 5
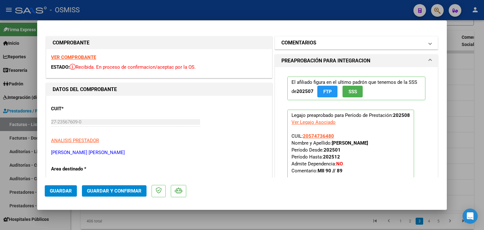
click at [285, 42] on h1 "COMENTARIOS" at bounding box center [299, 43] width 35 height 8
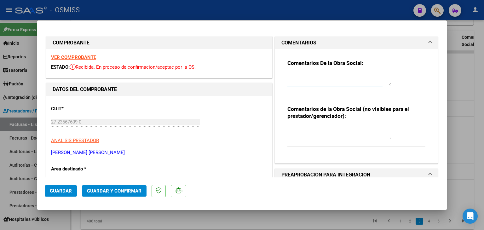
paste textarea "89"
type textarea "89"
click at [88, 59] on strong "VER COMPROBANTE" at bounding box center [73, 58] width 45 height 6
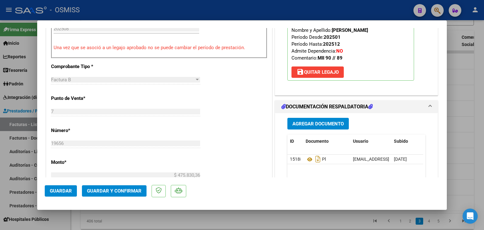
scroll to position [240, 0]
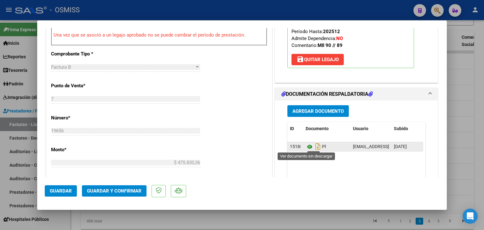
click at [308, 146] on icon at bounding box center [310, 147] width 8 height 8
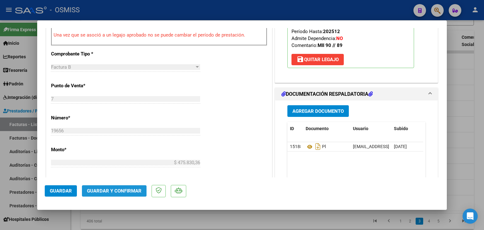
click at [121, 195] on button "Guardar y Confirmar" at bounding box center [114, 190] width 65 height 11
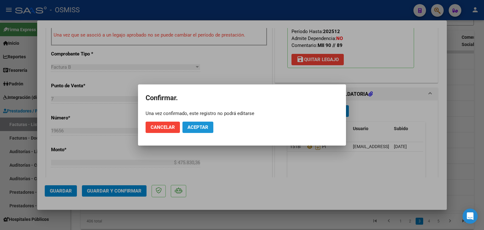
click at [203, 125] on span "Aceptar" at bounding box center [198, 128] width 21 height 6
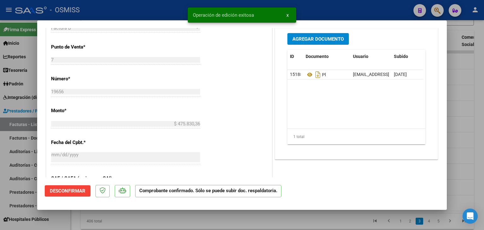
click at [155, 222] on div at bounding box center [242, 115] width 484 height 230
type input "$ 0,00"
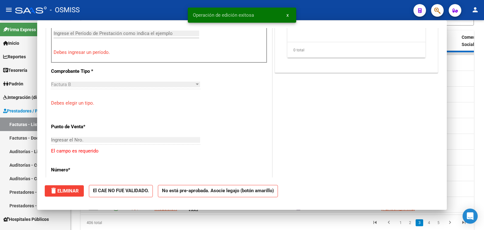
scroll to position [251, 0]
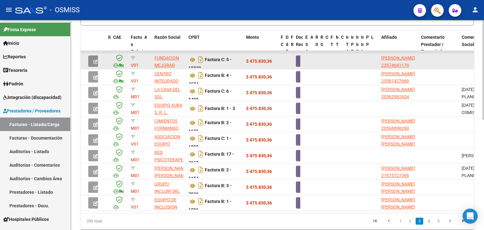
click at [92, 58] on button "button" at bounding box center [95, 61] width 15 height 11
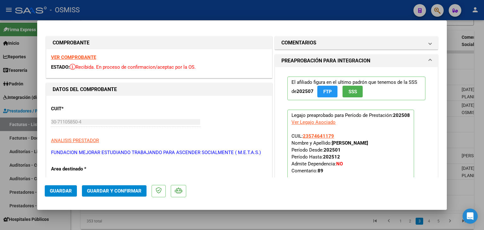
click at [91, 56] on strong "VER COMPROBANTE" at bounding box center [73, 58] width 45 height 6
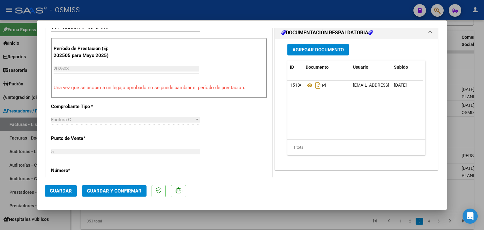
scroll to position [202, 0]
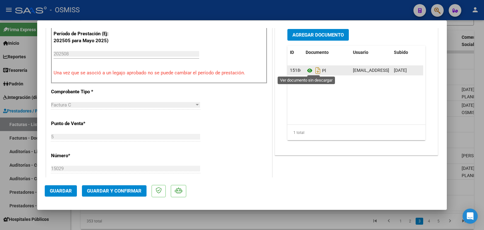
click at [308, 71] on icon at bounding box center [310, 71] width 8 height 8
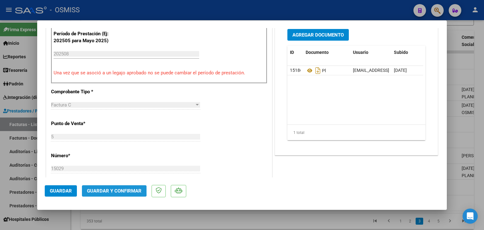
click at [106, 188] on span "Guardar y Confirmar" at bounding box center [114, 191] width 55 height 6
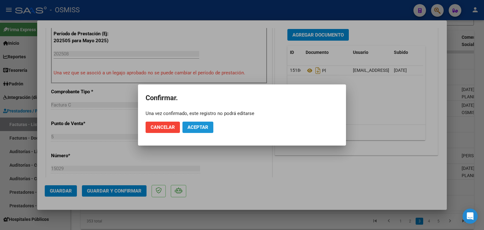
click at [197, 130] on button "Aceptar" at bounding box center [198, 127] width 31 height 11
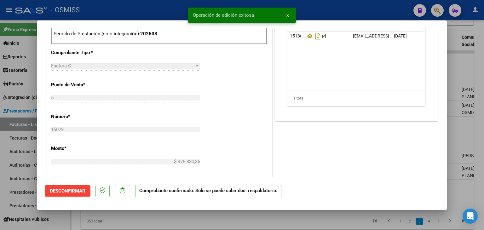
click at [183, 221] on div at bounding box center [242, 115] width 484 height 230
type input "$ 0,00"
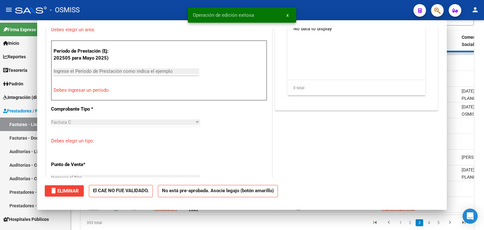
scroll to position [213, 0]
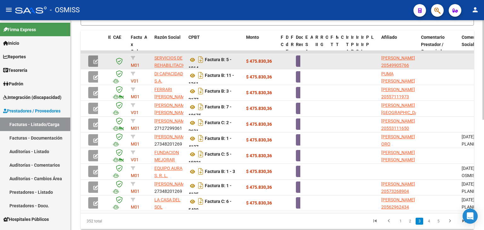
click at [90, 58] on button "button" at bounding box center [95, 61] width 15 height 11
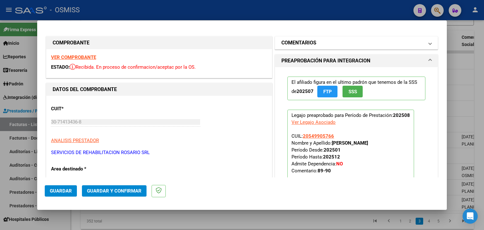
click at [312, 37] on mat-expansion-panel-header "COMENTARIOS" at bounding box center [356, 43] width 163 height 13
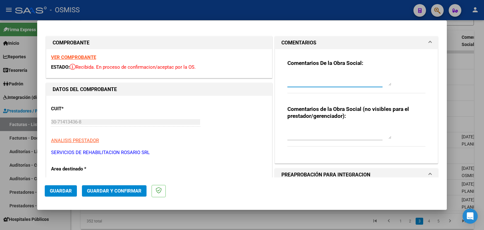
click at [309, 80] on textarea at bounding box center [340, 79] width 104 height 13
paste textarea "89"
type textarea "89"
click at [87, 56] on strong "VER COMPROBANTE" at bounding box center [73, 58] width 45 height 6
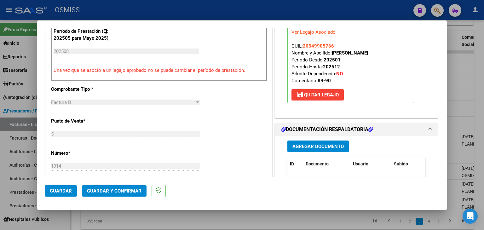
scroll to position [240, 0]
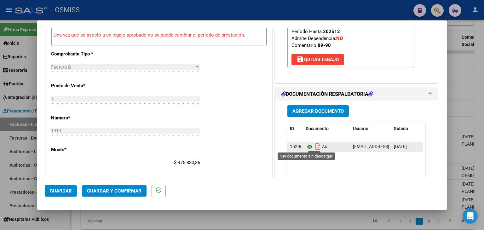
click at [307, 144] on icon at bounding box center [310, 147] width 8 height 8
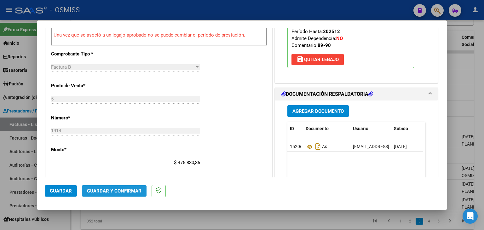
click at [106, 193] on span "Guardar y Confirmar" at bounding box center [114, 191] width 55 height 6
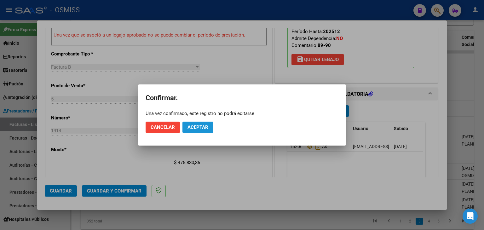
click at [197, 125] on span "Aceptar" at bounding box center [198, 128] width 21 height 6
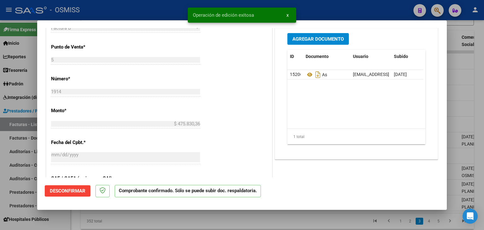
click at [182, 220] on div at bounding box center [242, 115] width 484 height 230
type input "$ 0,00"
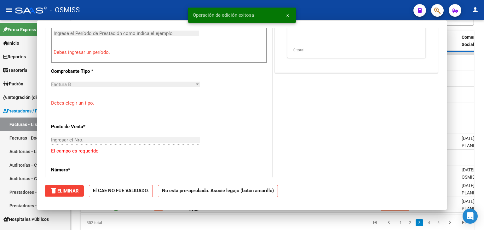
scroll to position [251, 0]
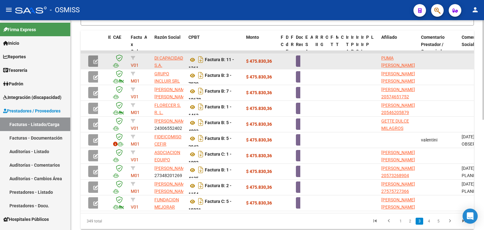
click at [94, 61] on icon "button" at bounding box center [95, 61] width 5 height 5
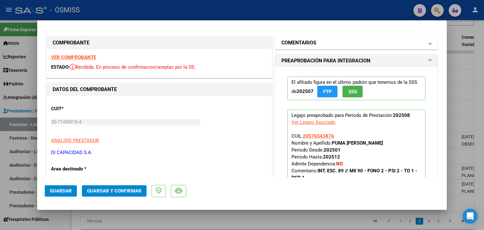
click at [304, 41] on h1 "COMENTARIOS" at bounding box center [299, 43] width 35 height 8
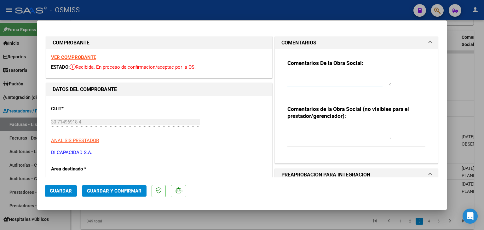
click at [306, 84] on textarea at bounding box center [340, 79] width 104 height 13
paste textarea "89"
type textarea "89"
click at [90, 57] on strong "VER COMPROBANTE" at bounding box center [73, 58] width 45 height 6
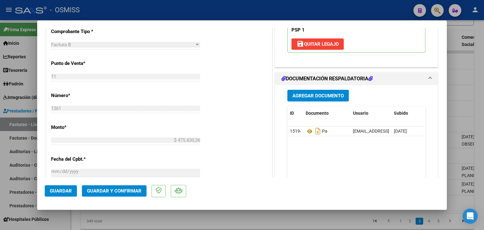
scroll to position [265, 0]
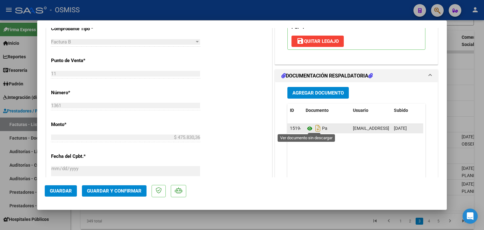
click at [309, 125] on icon at bounding box center [310, 129] width 8 height 8
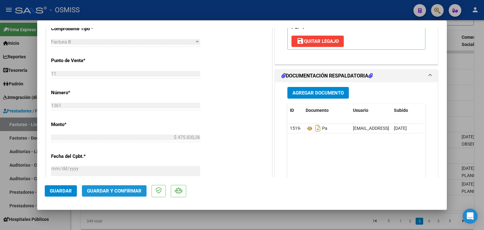
click at [122, 188] on span "Guardar y Confirmar" at bounding box center [114, 191] width 55 height 6
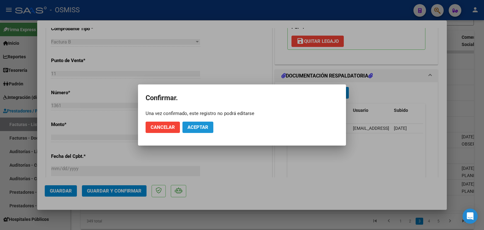
click at [206, 130] on span "Aceptar" at bounding box center [198, 128] width 21 height 6
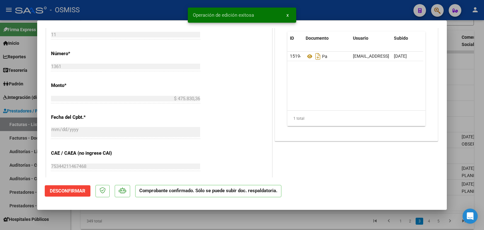
click at [191, 221] on div at bounding box center [242, 115] width 484 height 230
type input "$ 0,00"
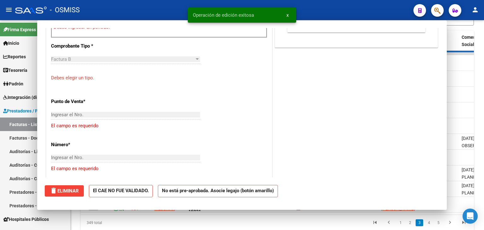
scroll to position [276, 0]
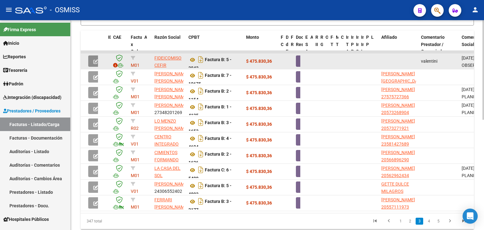
click at [94, 60] on icon "button" at bounding box center [95, 61] width 5 height 5
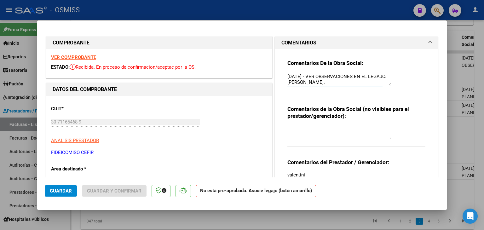
click at [288, 77] on textarea "9/09/2025 - VER OBSERVACIONES EN EL LEGAJO. VALENTINI FACUNDO." at bounding box center [340, 79] width 104 height 13
type textarea "OK POR EXEPCION----23/9 PEND 9/09/2025 - VER OBSERVACIONES EN EL LEGAJO. VALENT…"
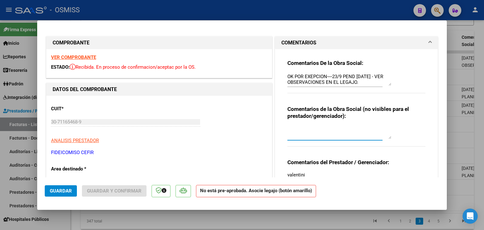
click at [356, 136] on textarea at bounding box center [340, 132] width 104 height 13
click at [419, 156] on div "Comentarios De la Obra Social: OK POR EXEPCION----23/9 PEND 9/09/2025 - VER OBS…" at bounding box center [357, 125] width 148 height 153
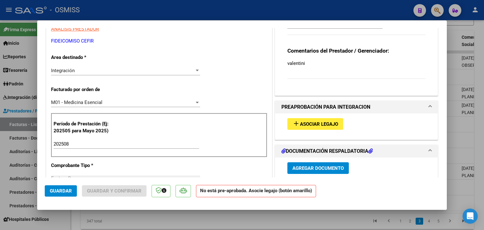
scroll to position [114, 0]
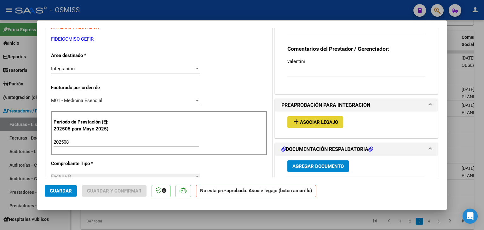
click at [333, 124] on span "Asociar Legajo" at bounding box center [319, 123] width 38 height 6
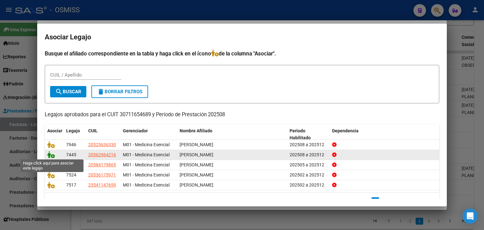
click at [51, 155] on icon at bounding box center [51, 154] width 8 height 7
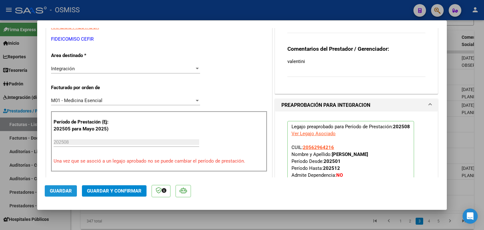
click at [60, 190] on span "Guardar" at bounding box center [61, 191] width 22 height 6
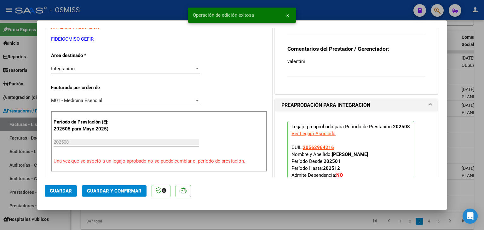
click at [121, 222] on div at bounding box center [242, 115] width 484 height 230
type input "$ 0,00"
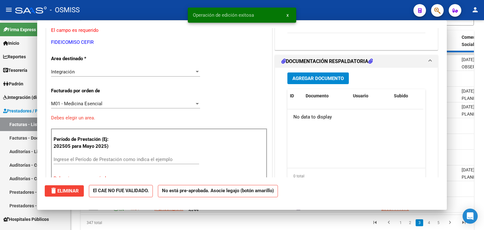
scroll to position [116, 0]
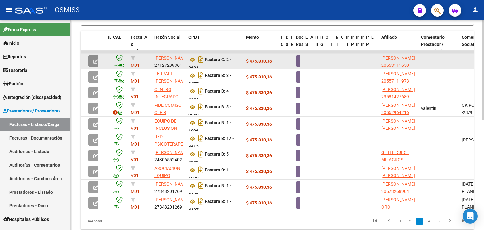
click at [93, 59] on button "button" at bounding box center [95, 61] width 15 height 11
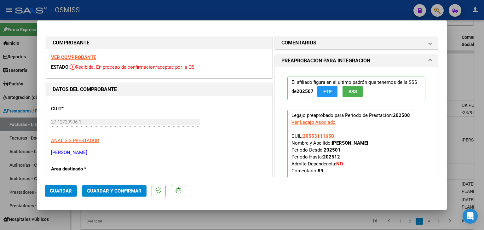
click at [90, 56] on strong "VER COMPROBANTE" at bounding box center [73, 58] width 45 height 6
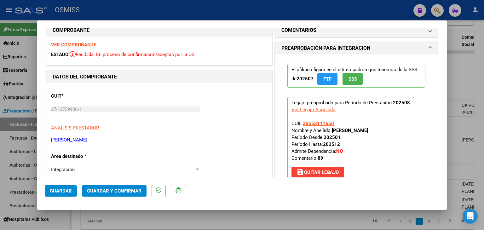
scroll to position [189, 0]
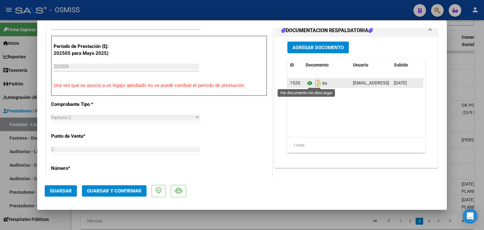
click at [308, 83] on icon at bounding box center [310, 83] width 8 height 8
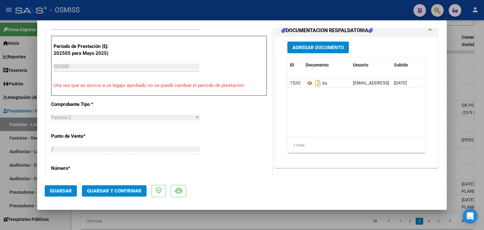
scroll to position [58, 0]
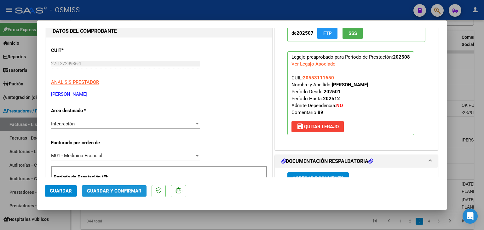
click at [131, 189] on span "Guardar y Confirmar" at bounding box center [114, 191] width 55 height 6
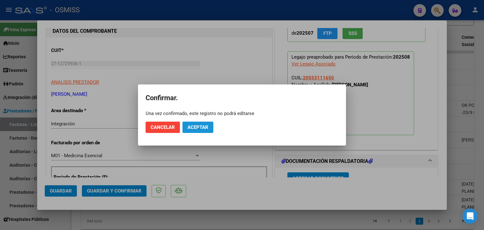
click at [204, 125] on span "Aceptar" at bounding box center [198, 128] width 21 height 6
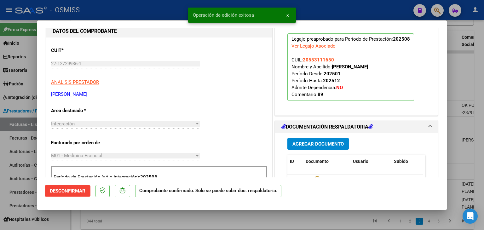
click at [165, 218] on div at bounding box center [242, 115] width 484 height 230
type input "$ 0,00"
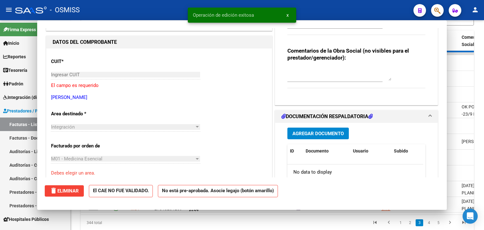
scroll to position [69, 0]
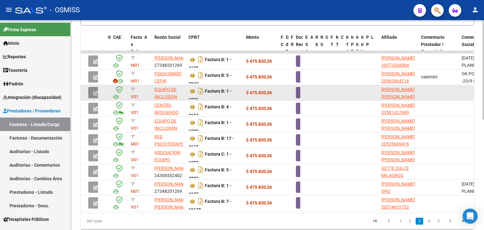
click at [94, 91] on icon "button" at bounding box center [95, 93] width 5 height 5
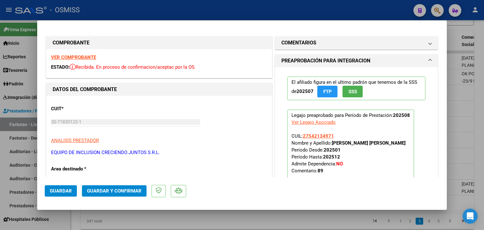
click at [90, 57] on strong "VER COMPROBANTE" at bounding box center [73, 58] width 45 height 6
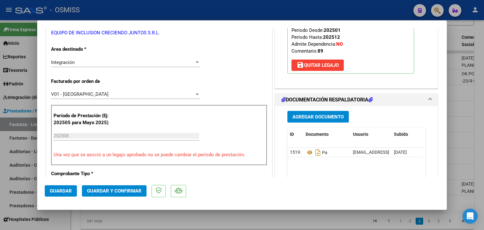
scroll to position [126, 0]
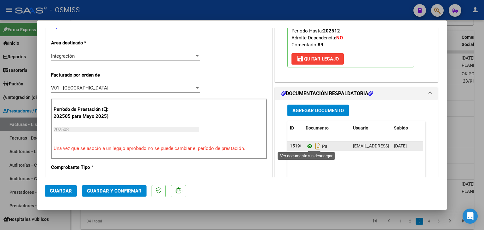
click at [308, 143] on icon at bounding box center [310, 147] width 8 height 8
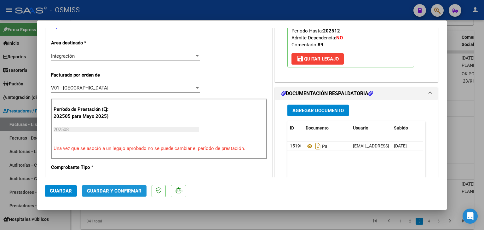
click at [123, 189] on span "Guardar y Confirmar" at bounding box center [114, 191] width 55 height 6
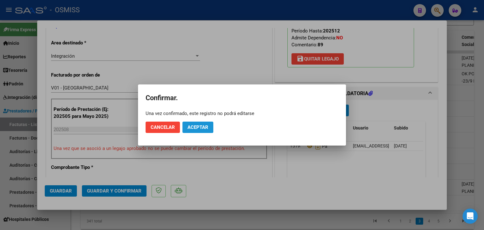
click at [202, 126] on span "Aceptar" at bounding box center [198, 128] width 21 height 6
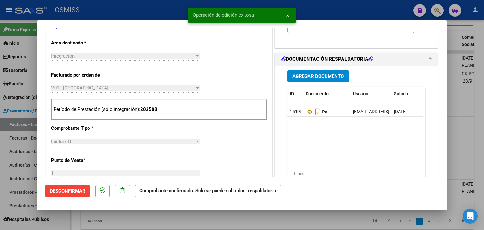
click at [204, 221] on div at bounding box center [242, 115] width 484 height 230
type input "$ 0,00"
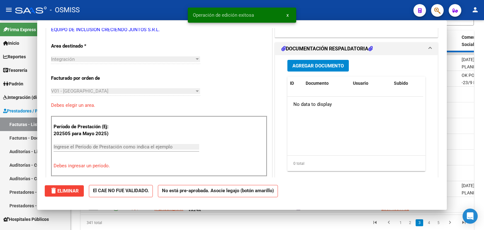
scroll to position [129, 0]
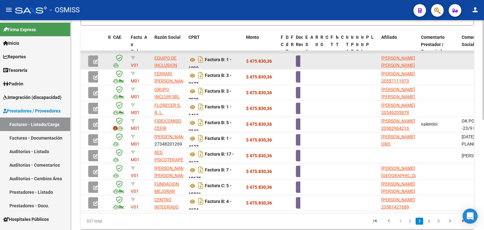
click at [94, 60] on icon "button" at bounding box center [95, 61] width 5 height 5
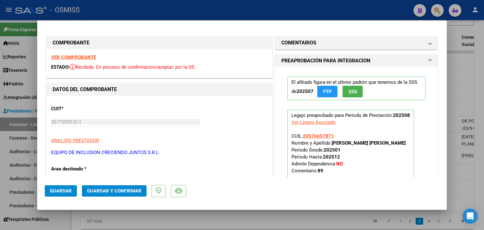
click at [92, 58] on strong "VER COMPROBANTE" at bounding box center [73, 58] width 45 height 6
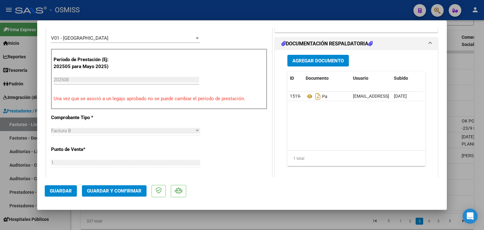
scroll to position [177, 0]
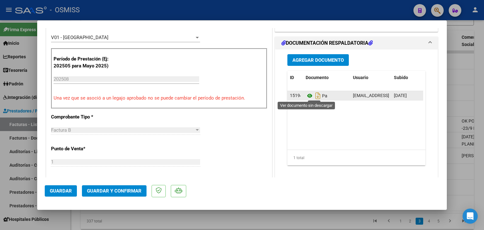
click at [308, 96] on icon at bounding box center [310, 96] width 8 height 8
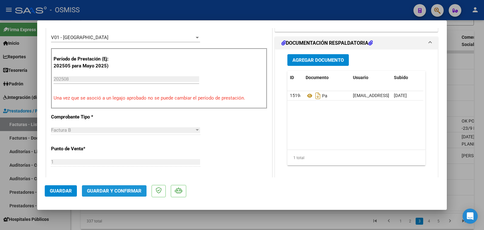
click at [120, 192] on span "Guardar y Confirmar" at bounding box center [114, 191] width 55 height 6
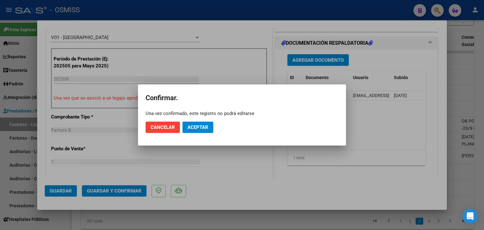
click at [190, 133] on mat-dialog-actions "Cancelar Aceptar" at bounding box center [242, 127] width 193 height 21
click at [192, 127] on span "Aceptar" at bounding box center [198, 128] width 21 height 6
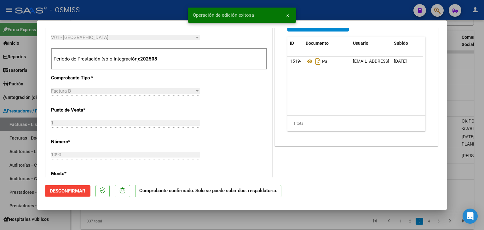
click at [175, 222] on div at bounding box center [242, 115] width 484 height 230
type input "$ 0,00"
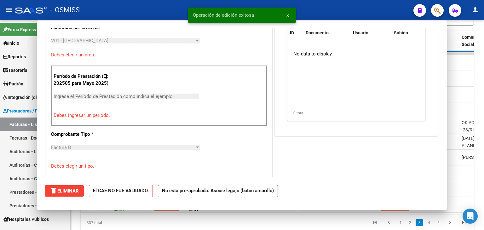
scroll to position [188, 0]
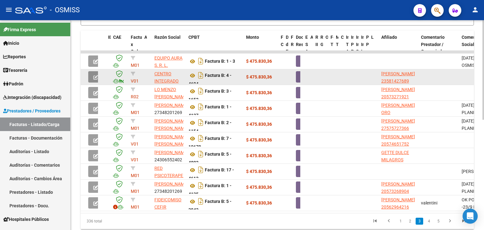
click at [95, 76] on icon "button" at bounding box center [95, 77] width 5 height 5
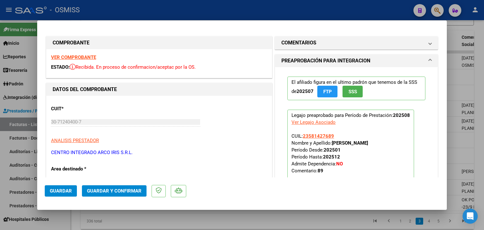
click at [86, 60] on strong "VER COMPROBANTE" at bounding box center [73, 58] width 45 height 6
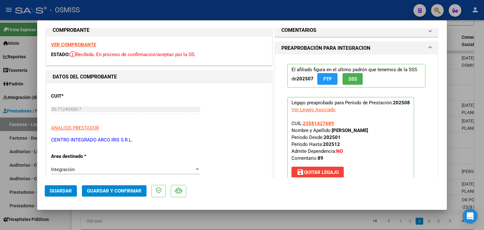
scroll to position [151, 0]
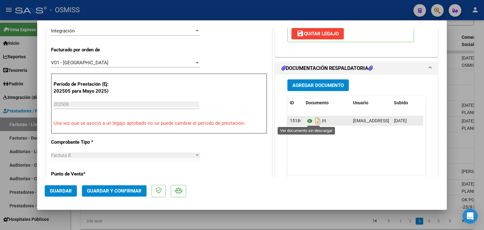
click at [308, 123] on icon at bounding box center [310, 121] width 8 height 8
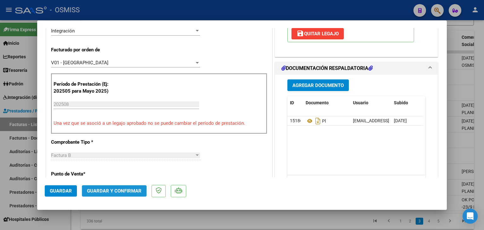
click at [98, 193] on span "Guardar y Confirmar" at bounding box center [114, 191] width 55 height 6
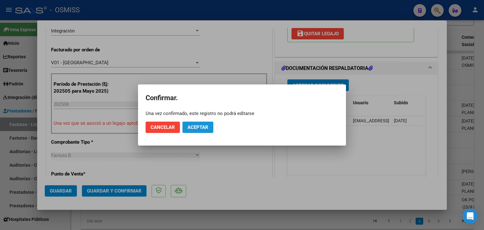
click at [197, 125] on span "Aceptar" at bounding box center [198, 128] width 21 height 6
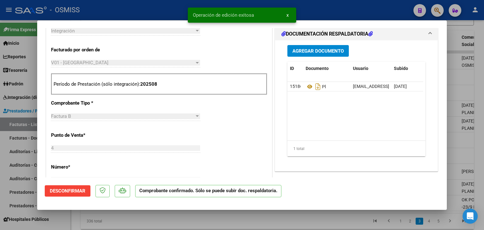
click at [175, 220] on div at bounding box center [242, 115] width 484 height 230
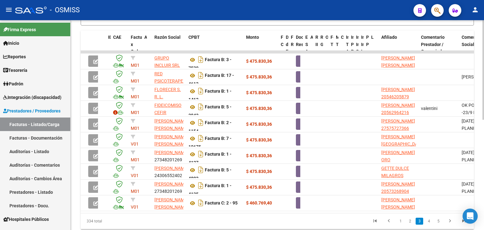
scroll to position [0, 0]
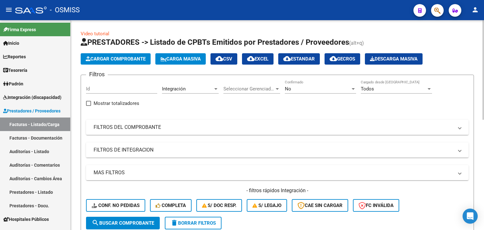
click at [483, 43] on div at bounding box center [484, 125] width 2 height 210
click at [151, 220] on span "search Buscar Comprobante" at bounding box center [123, 223] width 62 height 6
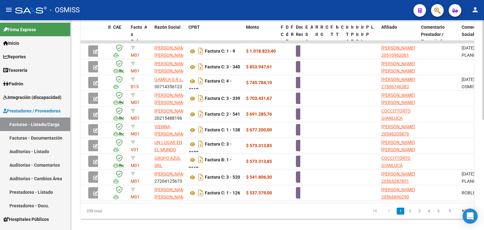
scroll to position [207, 0]
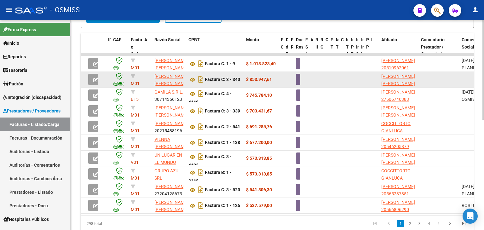
click at [93, 79] on icon "button" at bounding box center [95, 80] width 5 height 5
click at [429, 225] on link "4" at bounding box center [429, 223] width 8 height 7
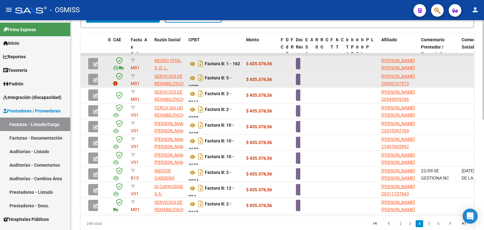
click at [87, 62] on datatable-body-cell at bounding box center [93, 63] width 15 height 15
click at [91, 62] on button "button" at bounding box center [95, 63] width 15 height 11
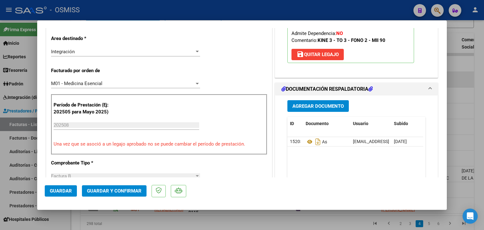
scroll to position [0, 0]
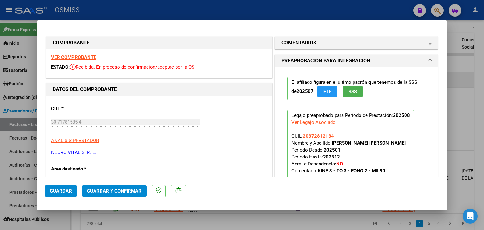
click at [90, 56] on strong "VER COMPROBANTE" at bounding box center [73, 58] width 45 height 6
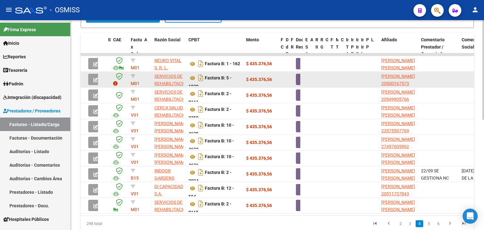
click at [143, 20] on button "search Buscar Comprobante" at bounding box center [123, 16] width 74 height 13
